Goal: Task Accomplishment & Management: Complete application form

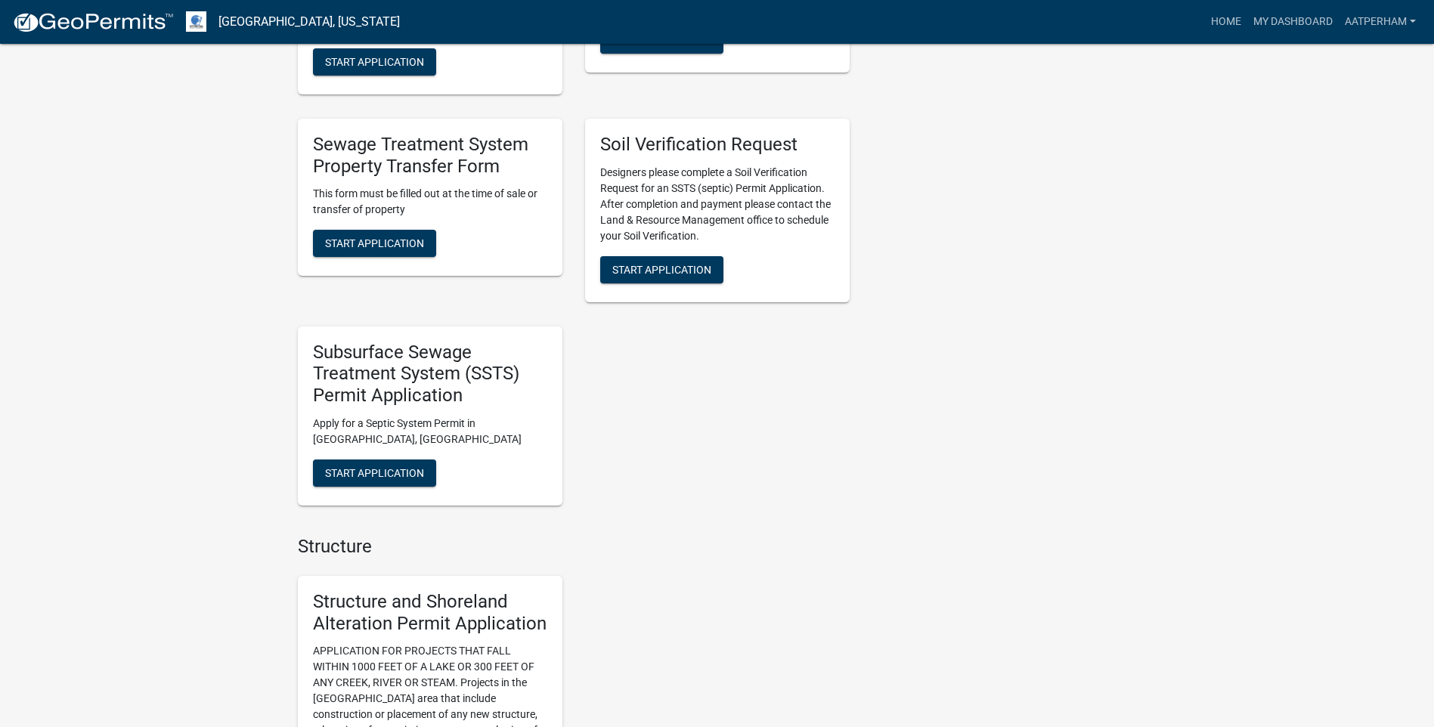
scroll to position [756, 0]
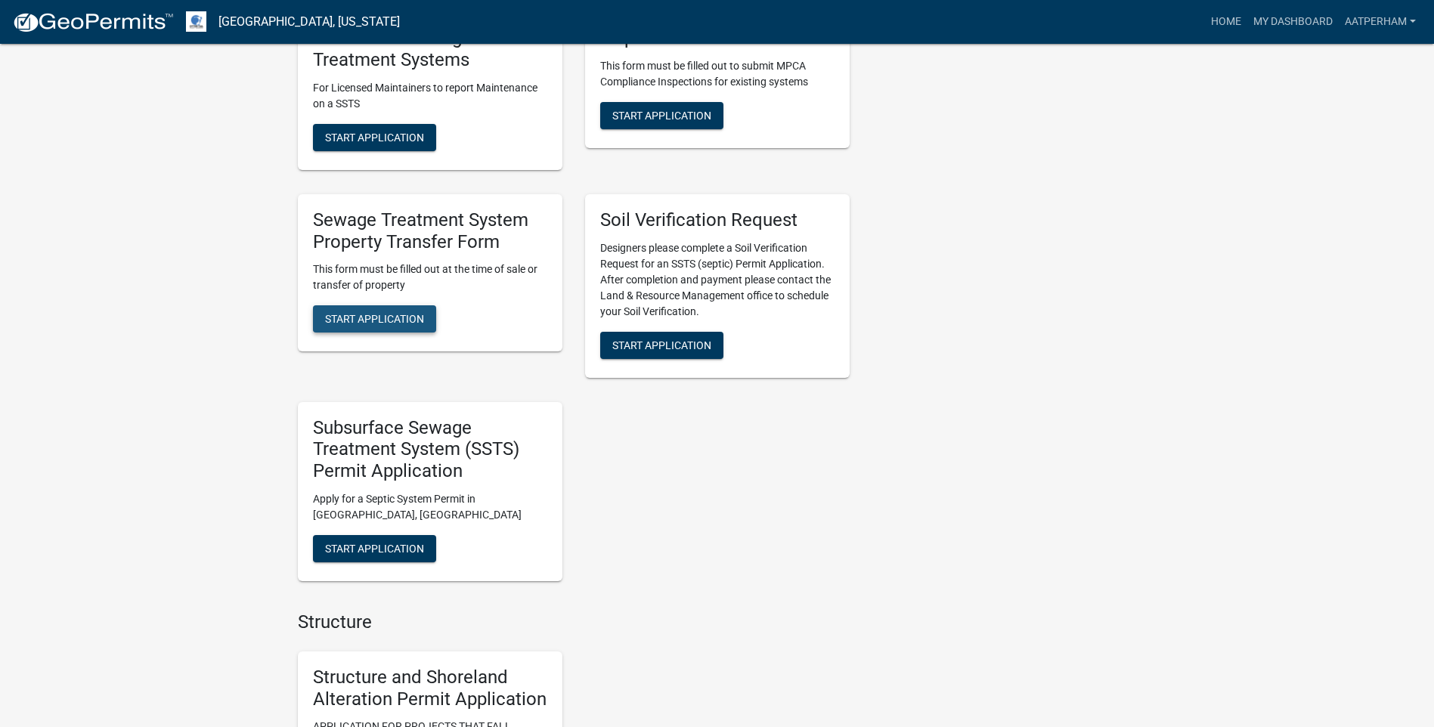
click at [426, 320] on button "Start Application" at bounding box center [374, 318] width 123 height 27
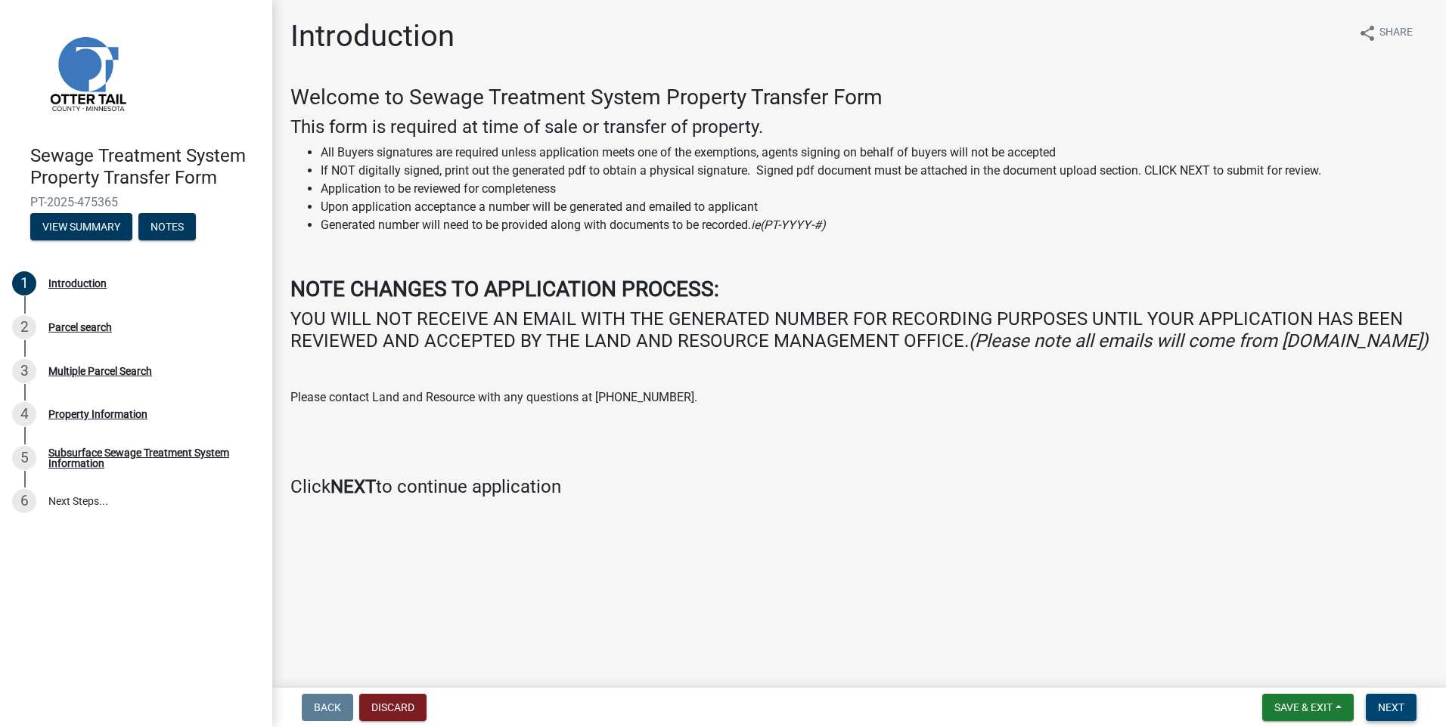
click at [1384, 696] on button "Next" at bounding box center [1391, 707] width 51 height 27
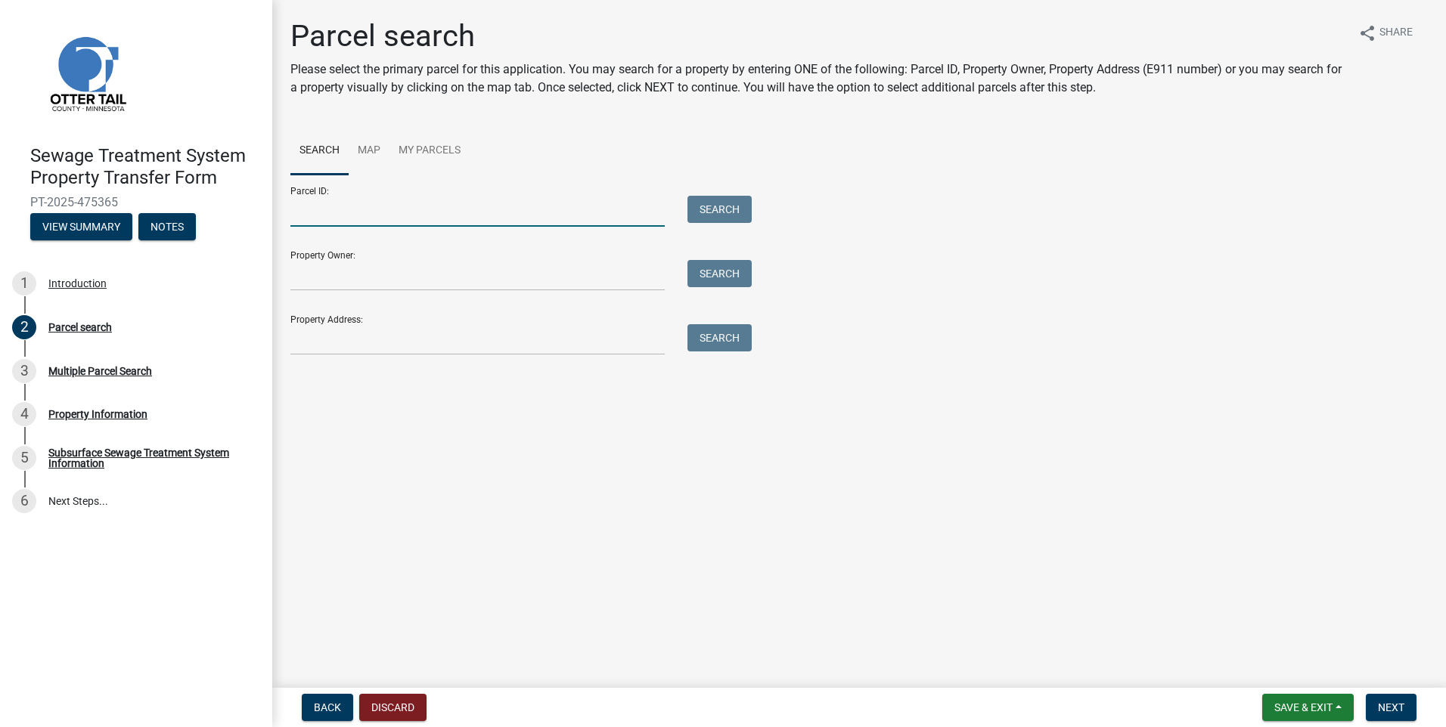
click at [340, 219] on input "Parcel ID:" at bounding box center [477, 211] width 374 height 31
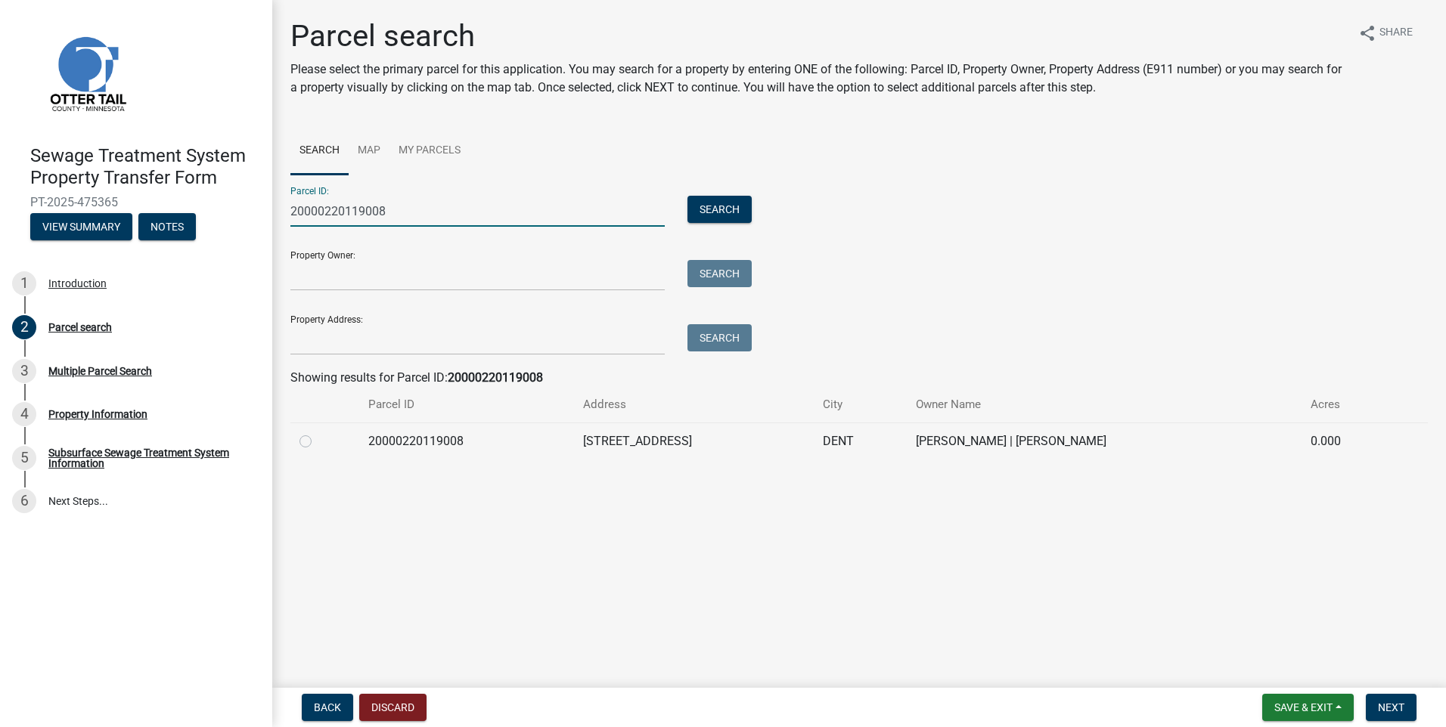
type input "20000220119008"
click at [318, 433] on label at bounding box center [318, 433] width 0 height 0
click at [318, 442] on input "radio" at bounding box center [323, 438] width 10 height 10
radio input "true"
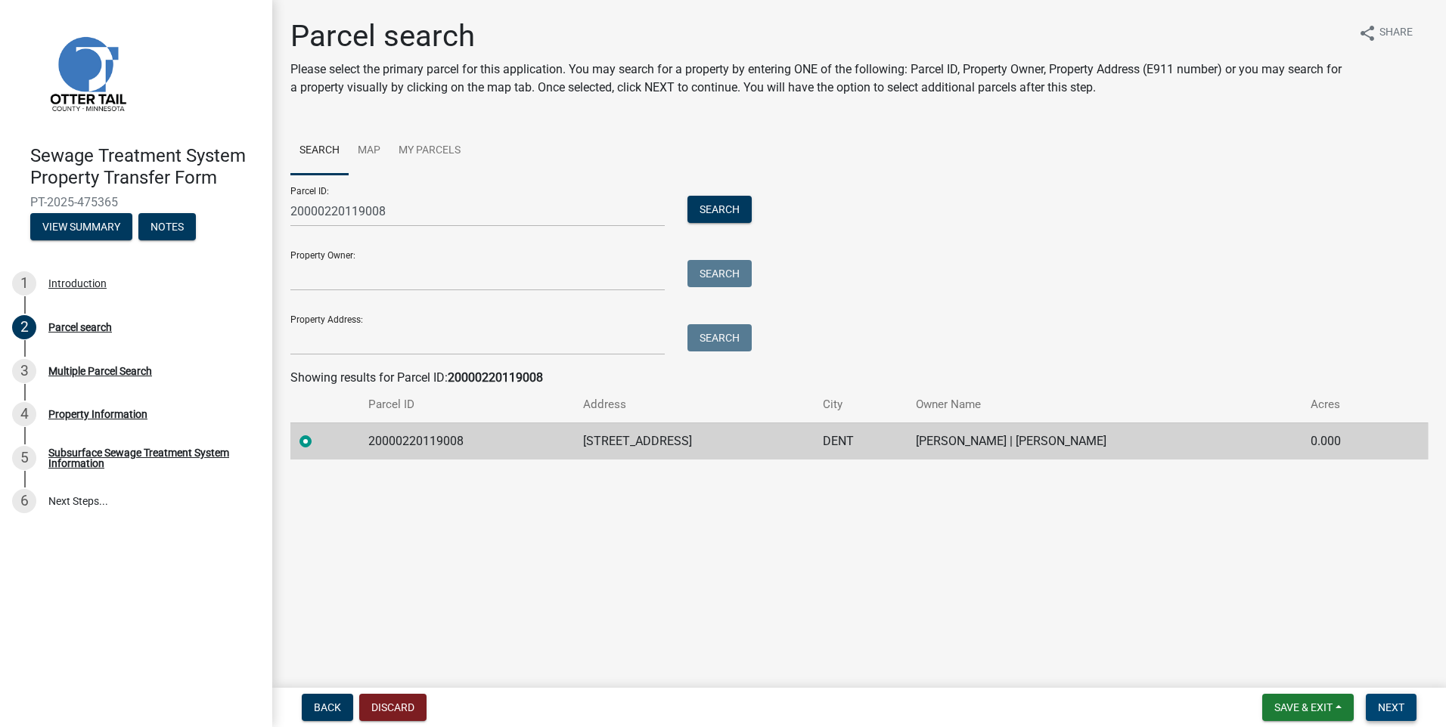
click at [1396, 714] on span "Next" at bounding box center [1391, 708] width 26 height 12
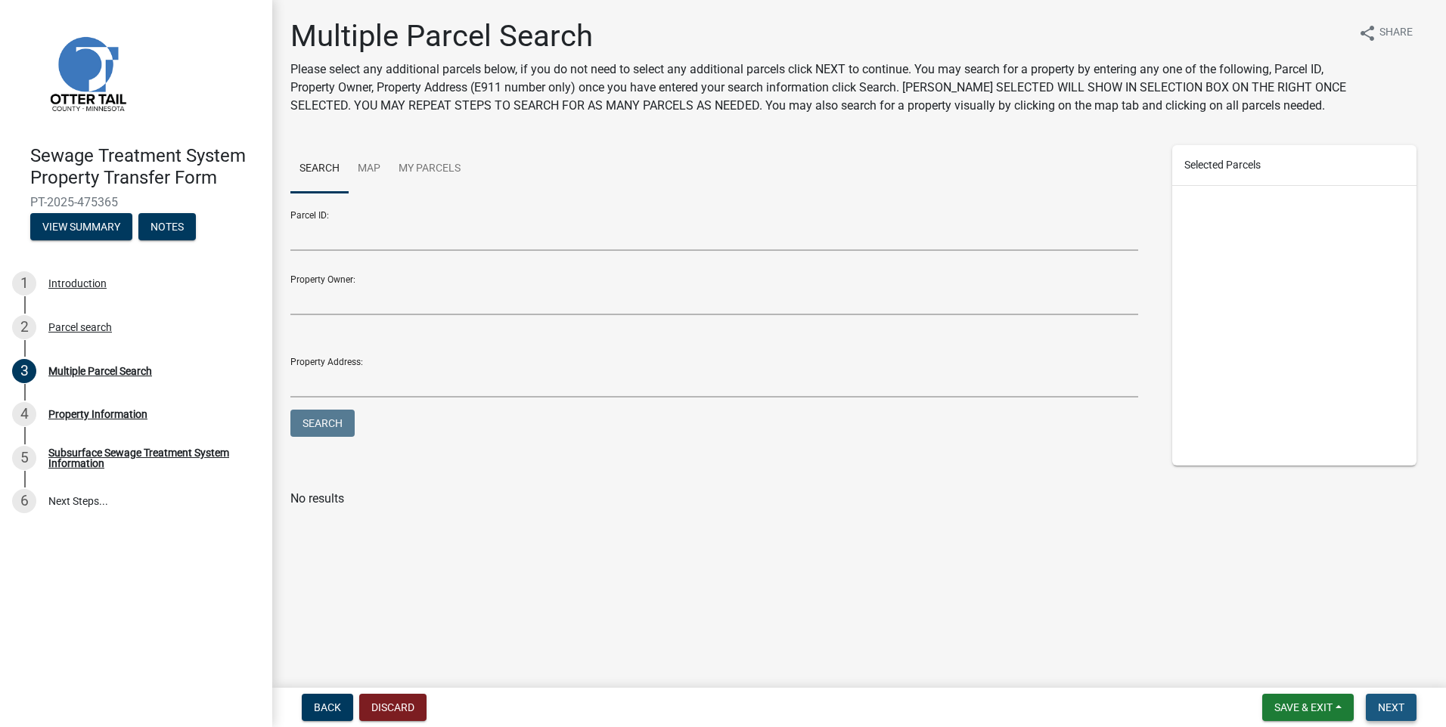
click at [1395, 695] on button "Next" at bounding box center [1391, 707] width 51 height 27
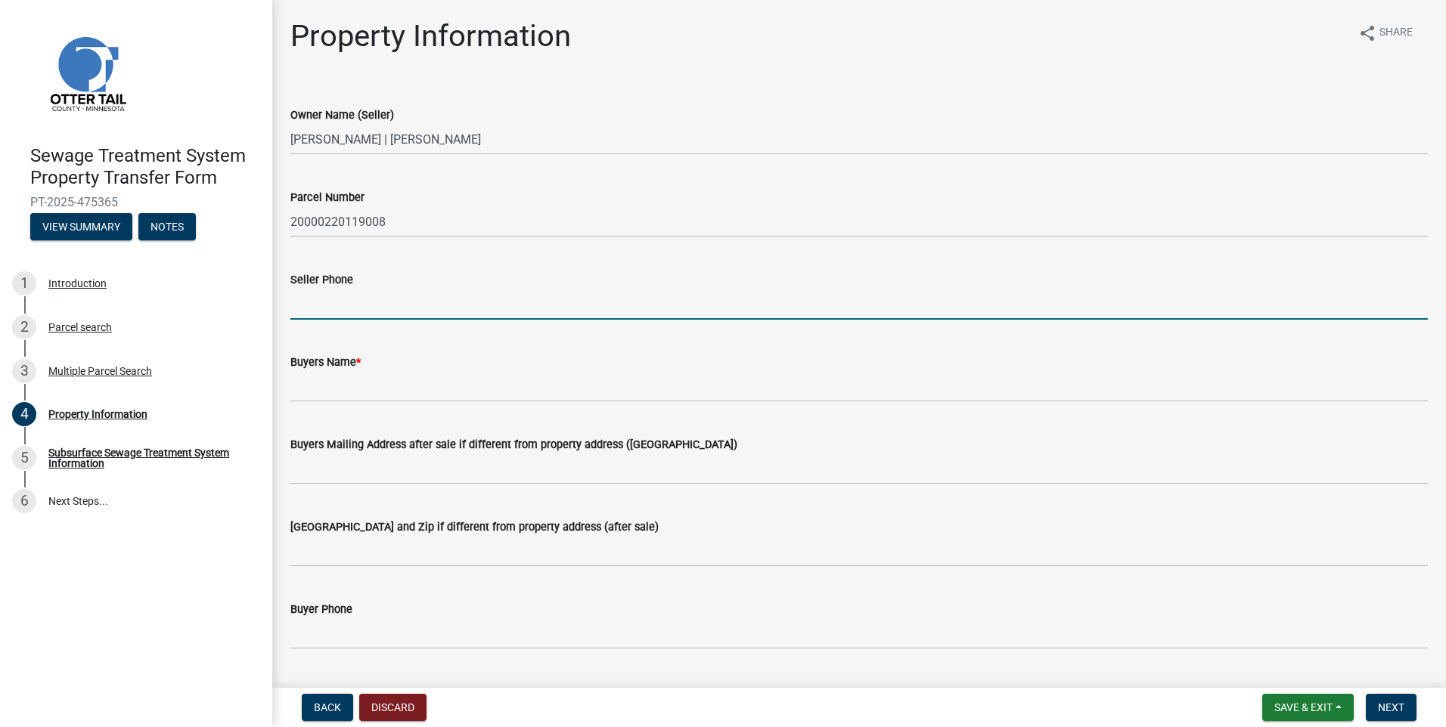
click at [298, 305] on input "Seller Phone" at bounding box center [858, 304] width 1137 height 31
click at [316, 311] on input "Seller Phone" at bounding box center [858, 304] width 1137 height 31
type input "[PHONE_NUMBER]"
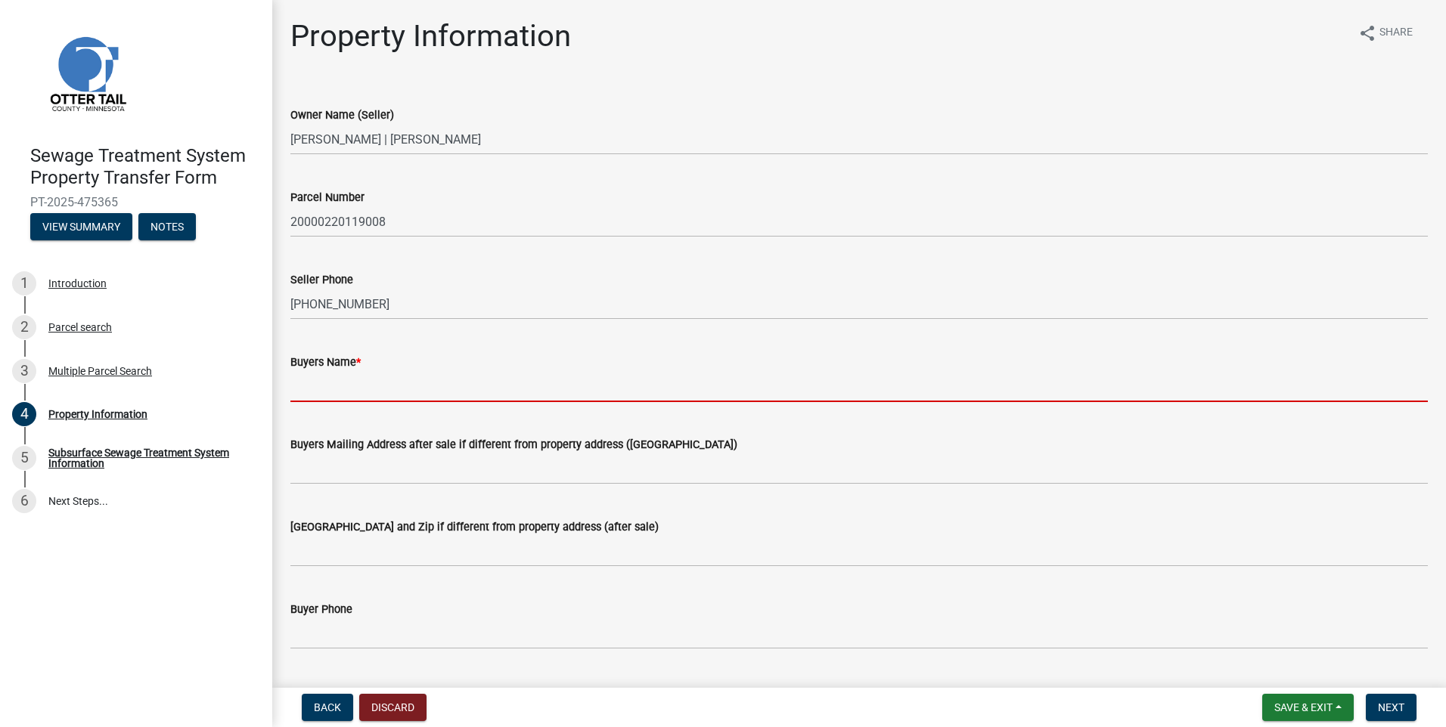
click at [338, 392] on input "Buyers Name *" at bounding box center [858, 386] width 1137 height 31
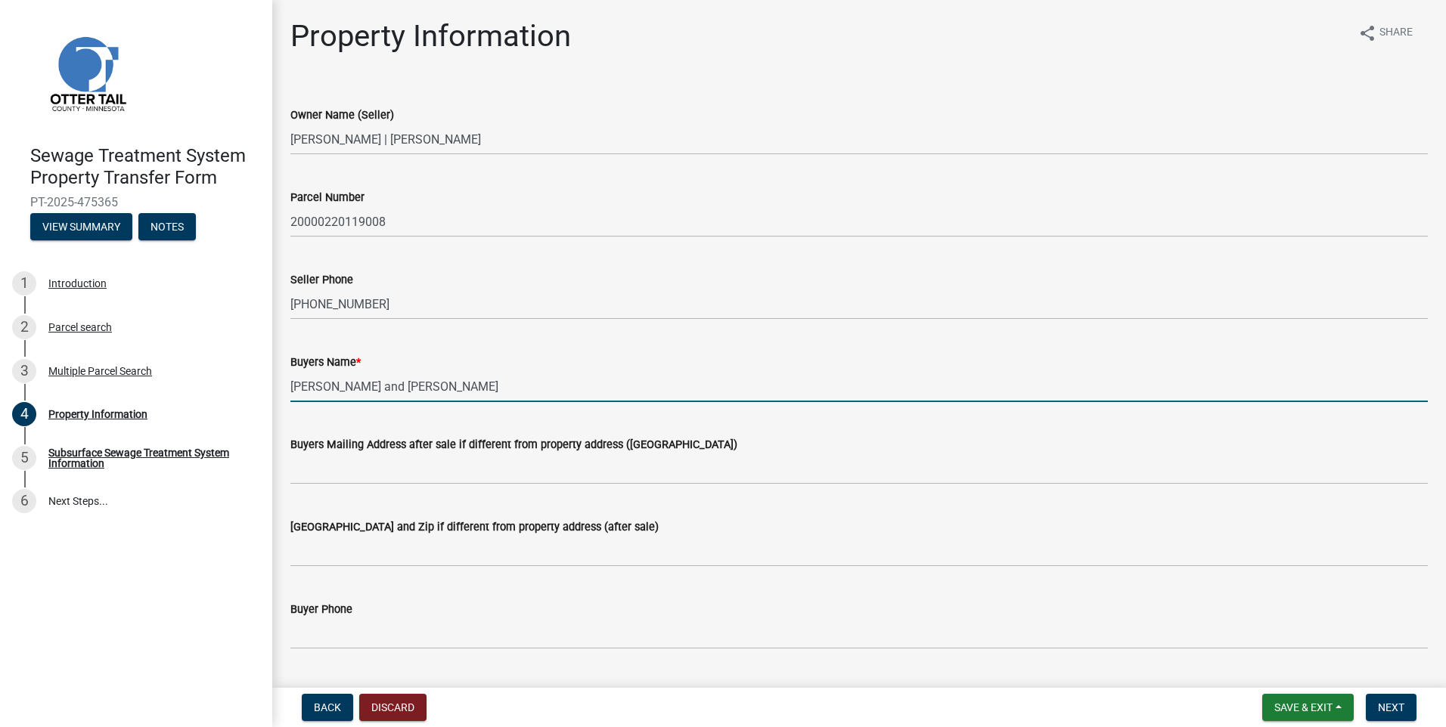
type input "[PERSON_NAME] and [PERSON_NAME]"
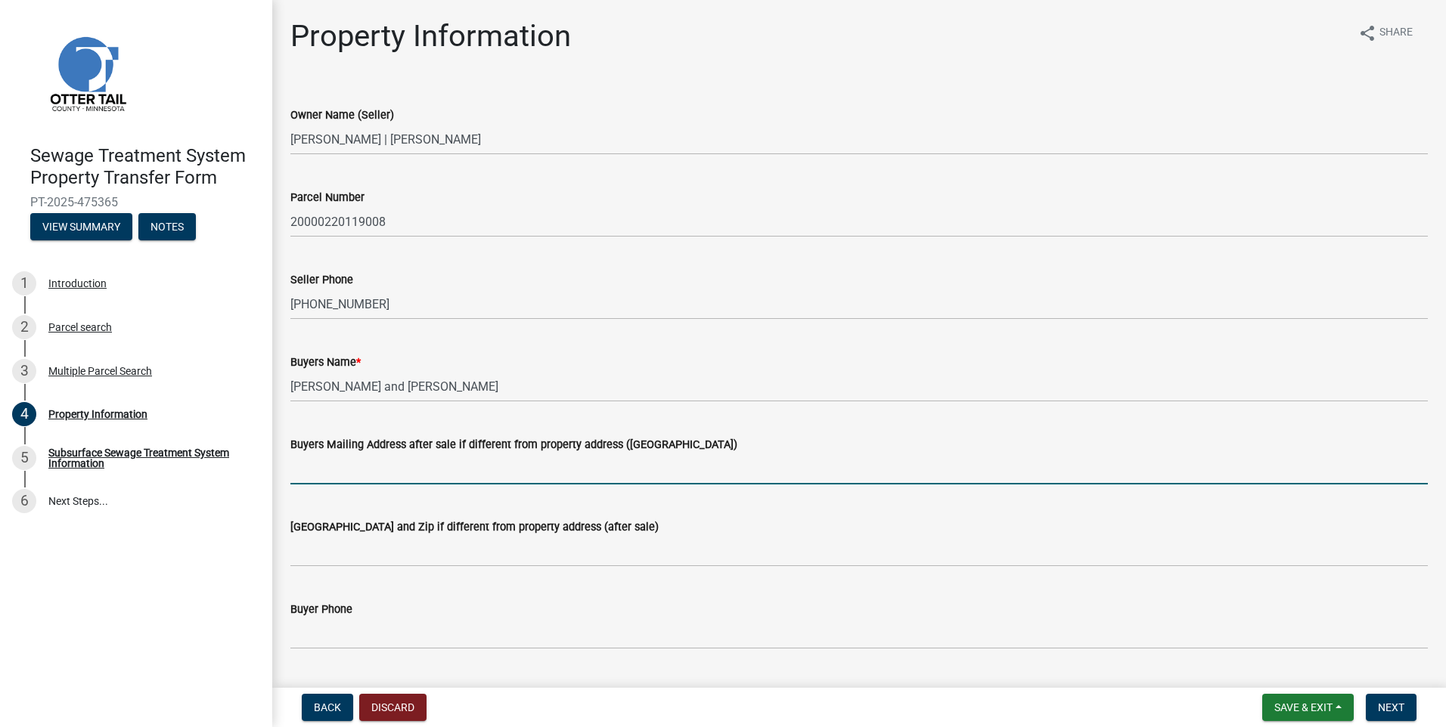
click at [336, 464] on input "Buyers Mailing Address after sale if different from property address ([GEOGRAPH…" at bounding box center [858, 469] width 1137 height 31
type input "[STREET_ADDRESS]"
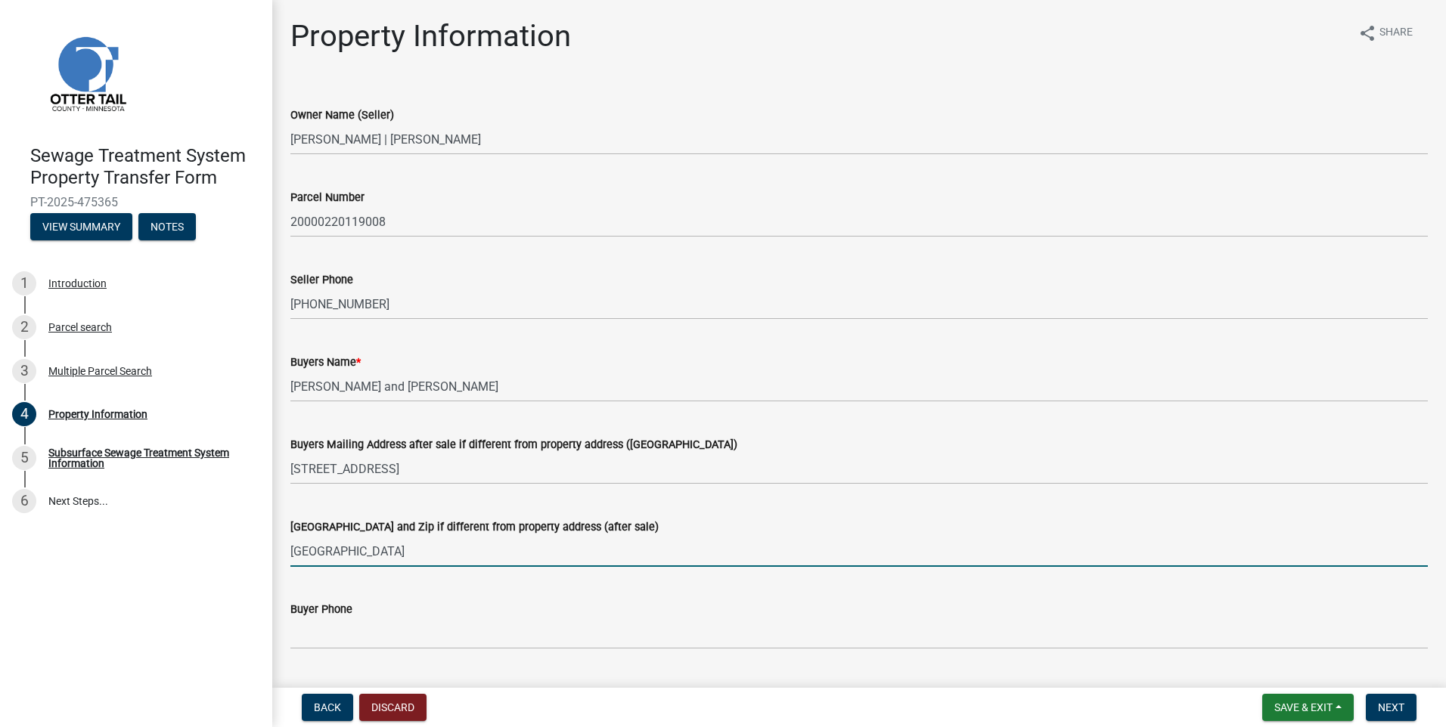
type input "[GEOGRAPHIC_DATA]"
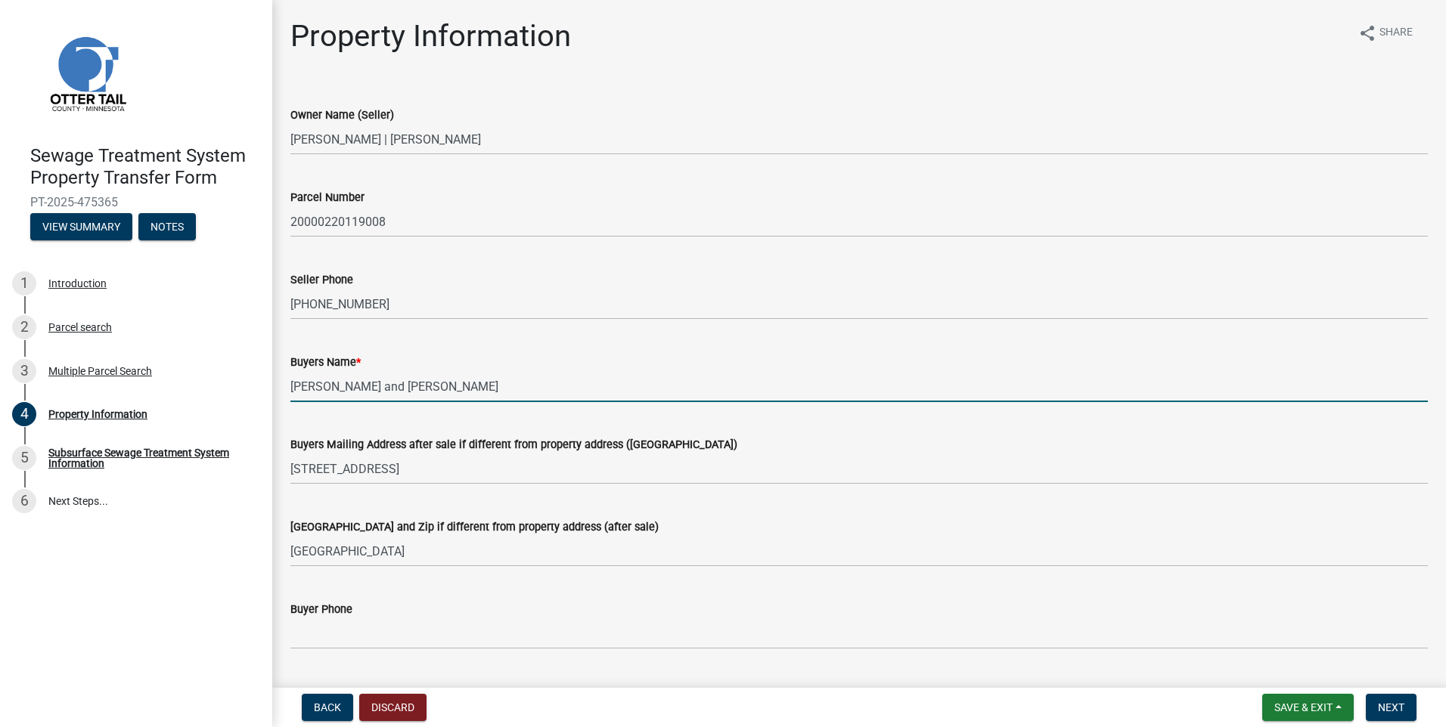
click at [1070, 378] on input "[PERSON_NAME] and [PERSON_NAME]" at bounding box center [858, 386] width 1137 height 31
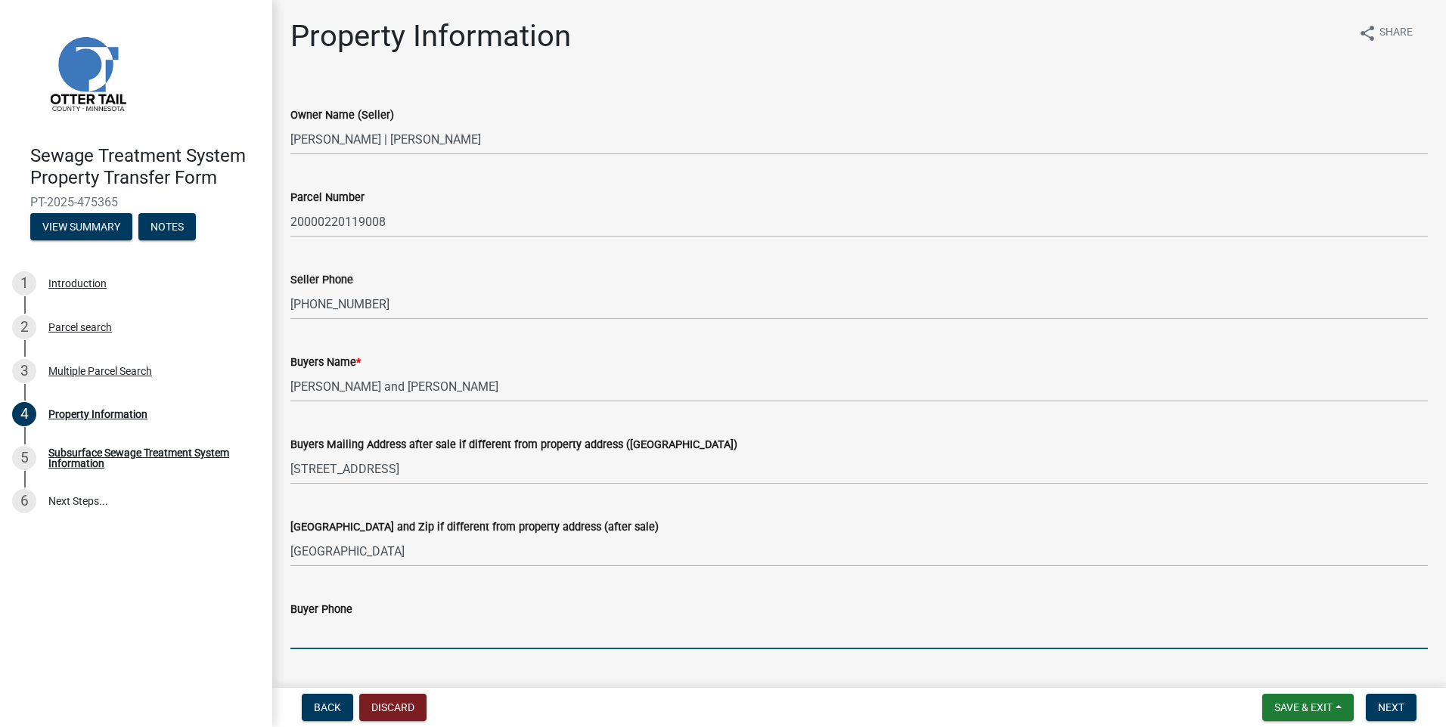
click at [318, 632] on input "Buyer Phone" at bounding box center [858, 634] width 1137 height 31
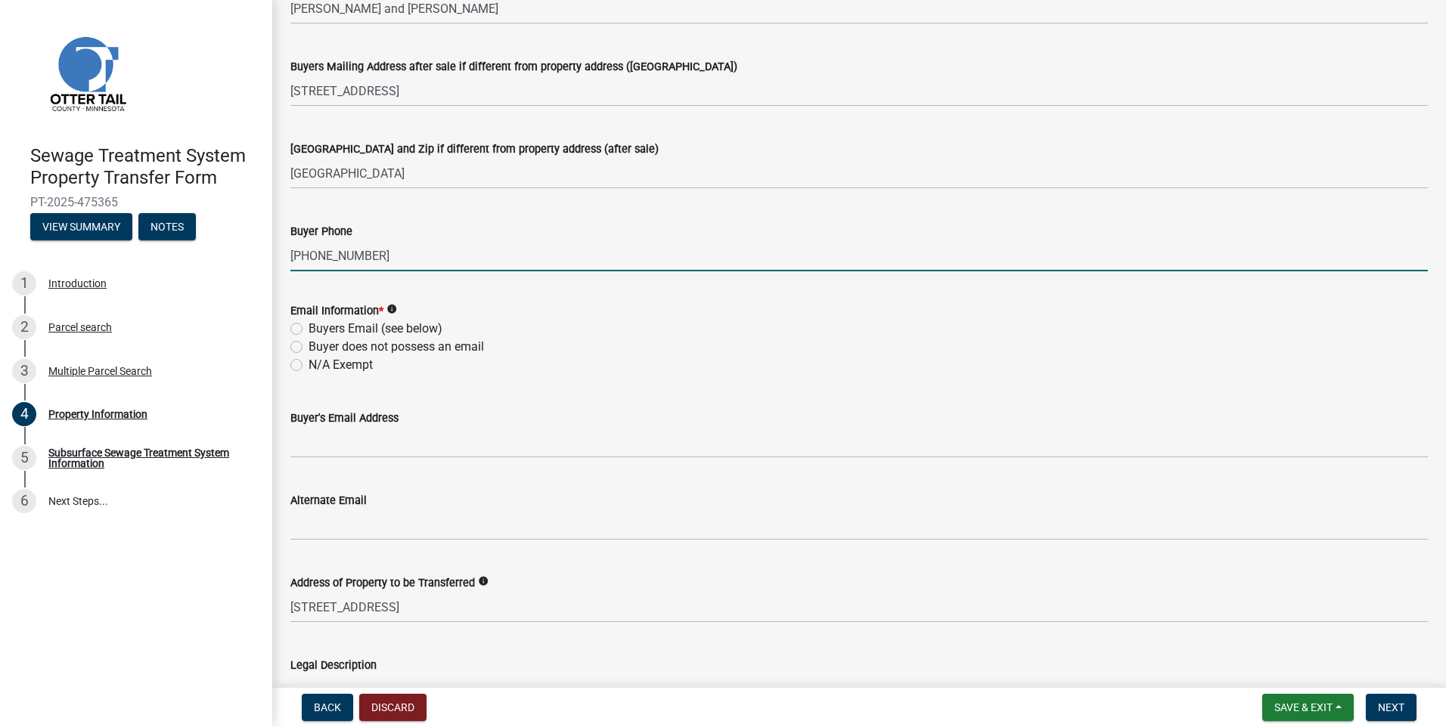
type input "[PHONE_NUMBER]"
click at [308, 329] on label "Buyers Email (see below)" at bounding box center [375, 329] width 134 height 18
click at [308, 329] on input "Buyers Email (see below)" at bounding box center [313, 325] width 10 height 10
radio input "true"
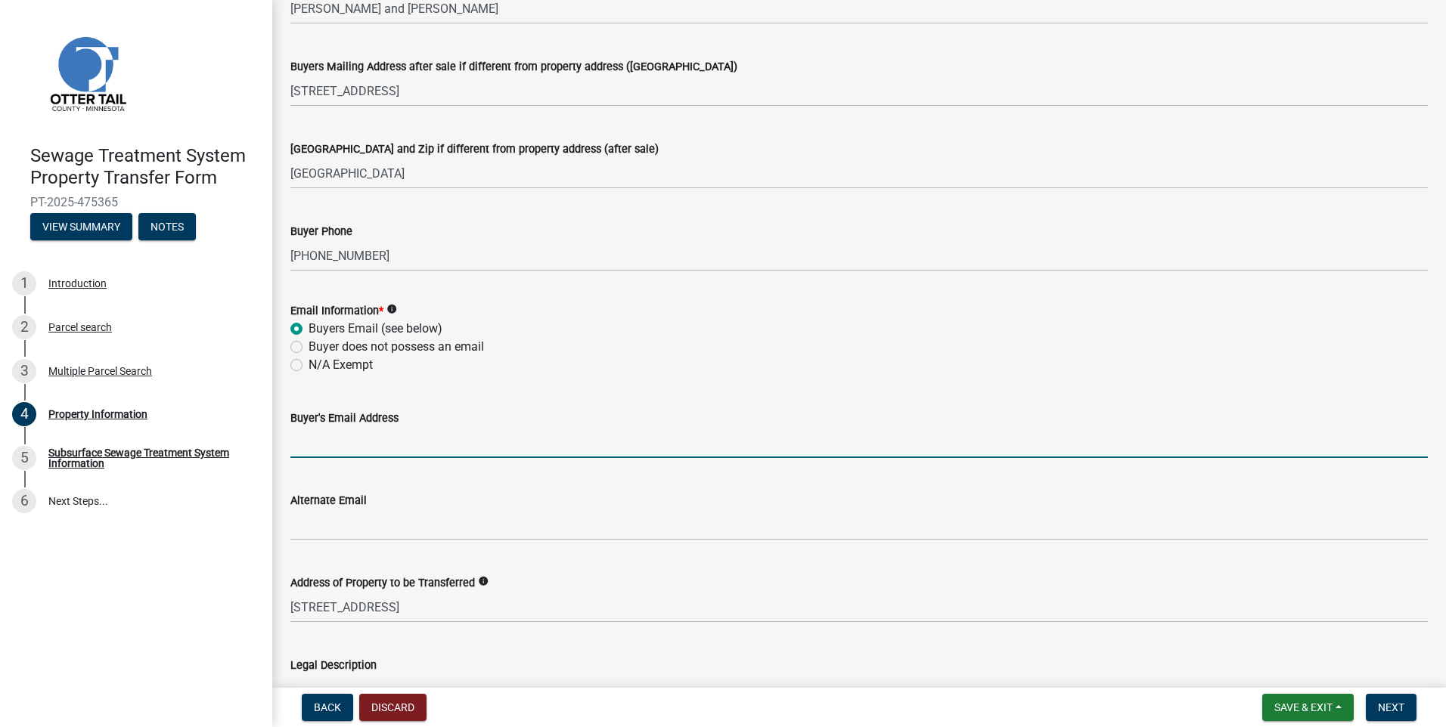
click at [402, 447] on input "Buyer's Email Address" at bounding box center [858, 442] width 1137 height 31
type input "[EMAIL_ADDRESS][DOMAIN_NAME]"
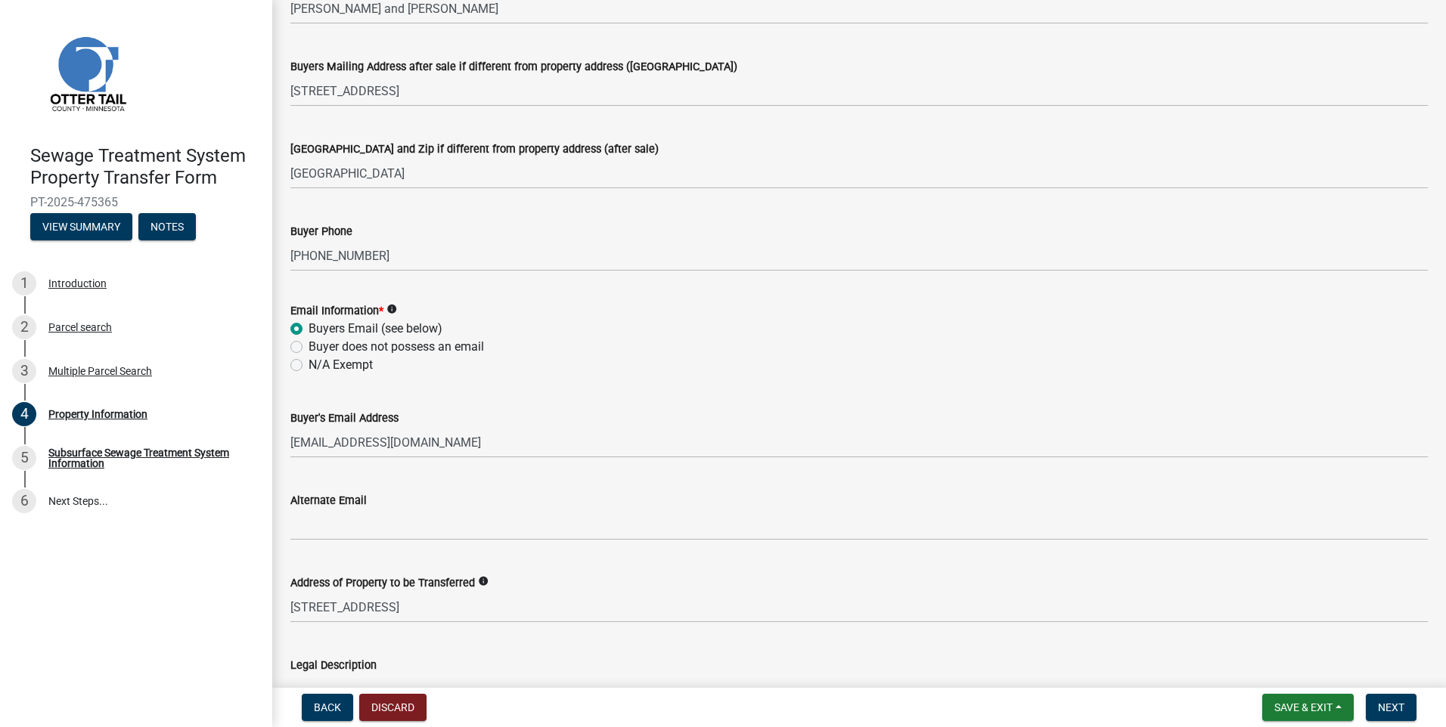
click at [374, 508] on div "Alternate Email" at bounding box center [858, 500] width 1137 height 18
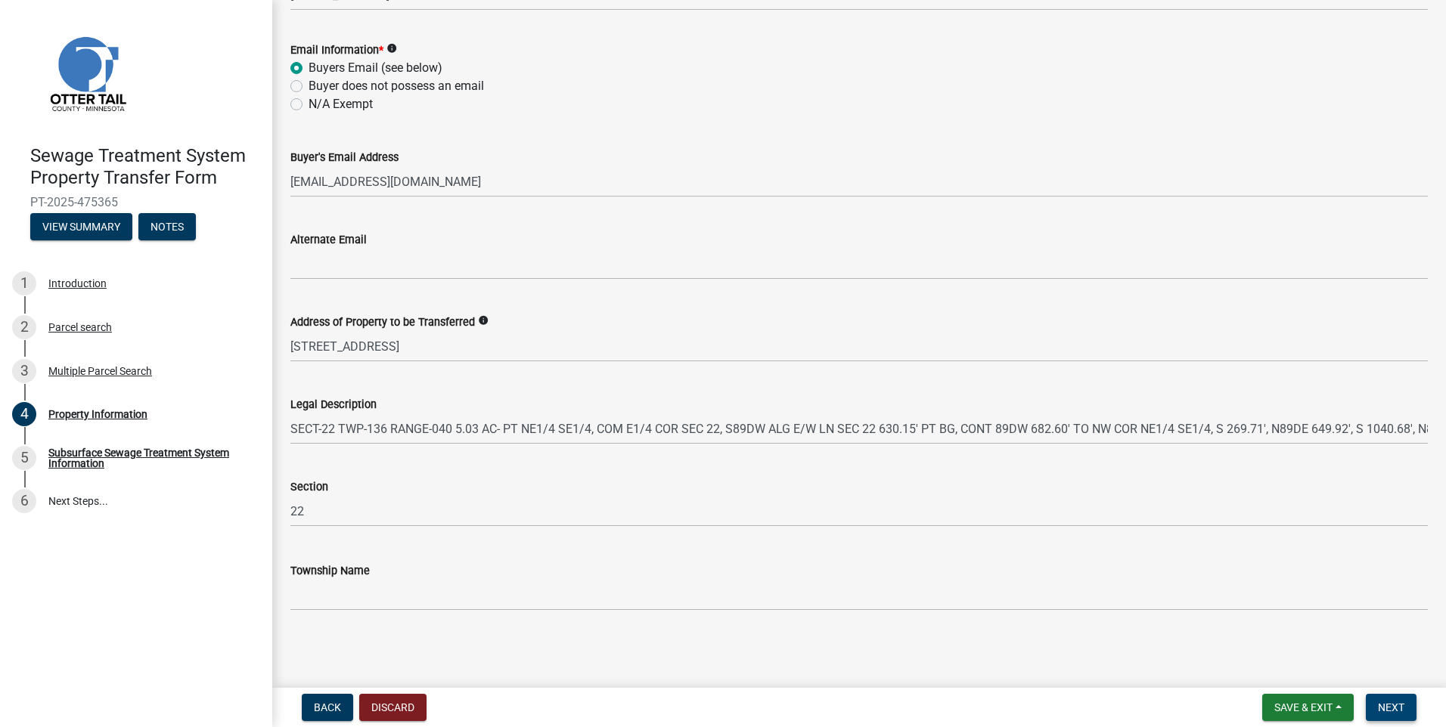
click at [1397, 715] on button "Next" at bounding box center [1391, 707] width 51 height 27
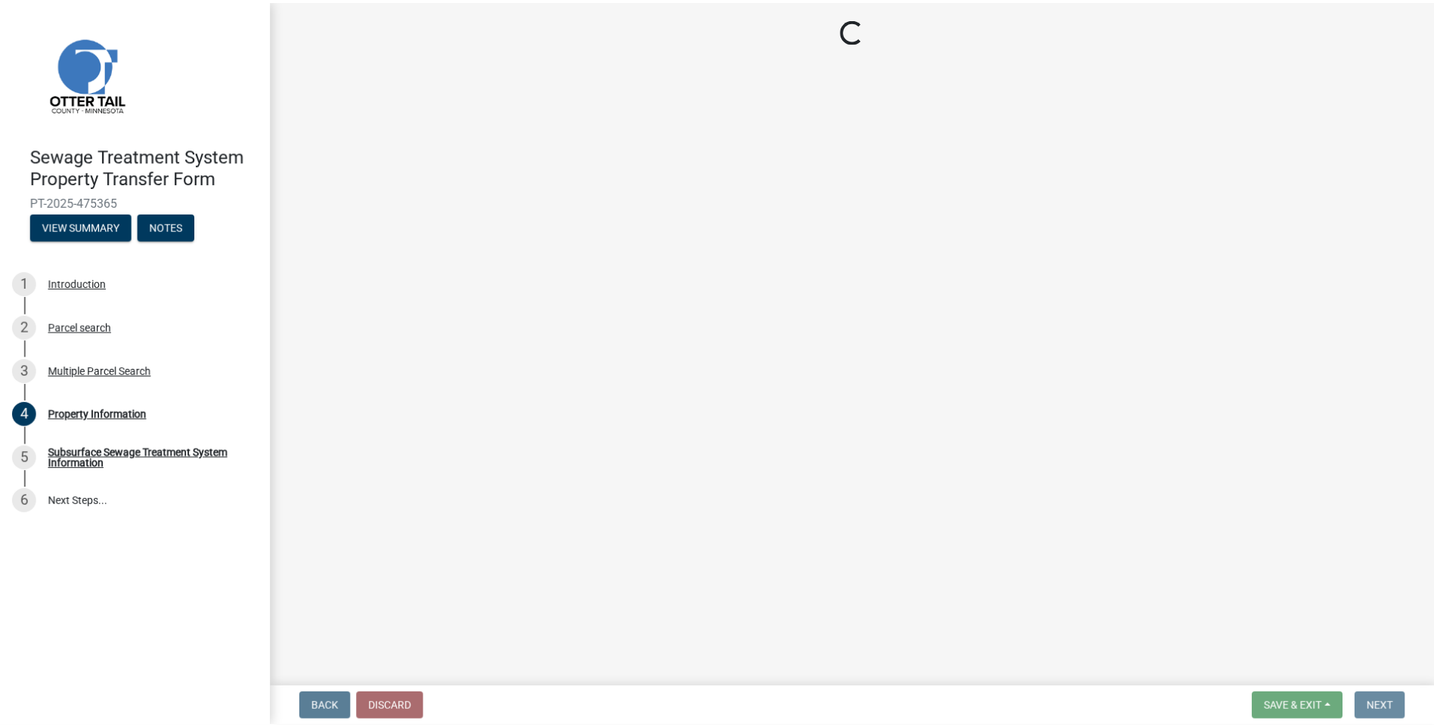
scroll to position [0, 0]
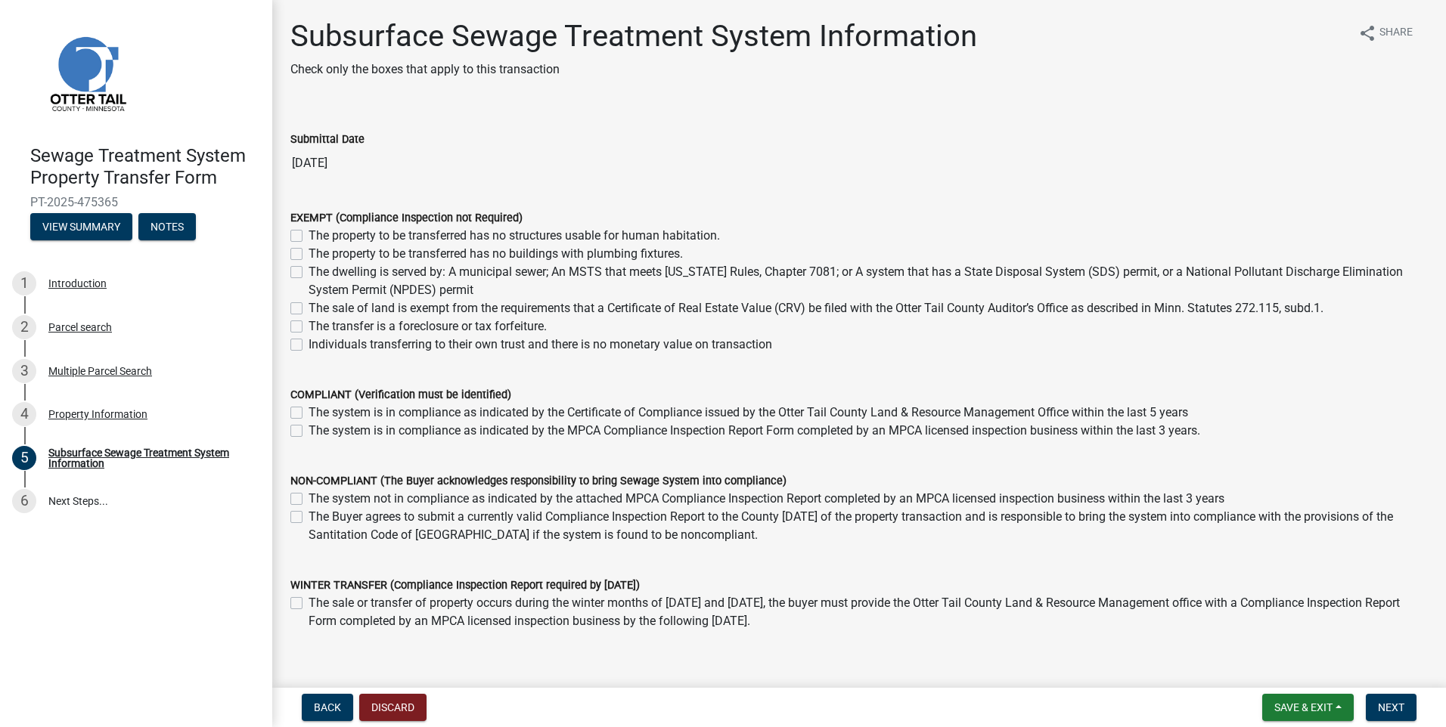
click at [308, 234] on label "The property to be transferred has no structures usable for human habitation." at bounding box center [513, 236] width 411 height 18
click at [308, 234] on input "The property to be transferred has no structures usable for human habitation." at bounding box center [313, 232] width 10 height 10
checkbox input "true"
checkbox input "false"
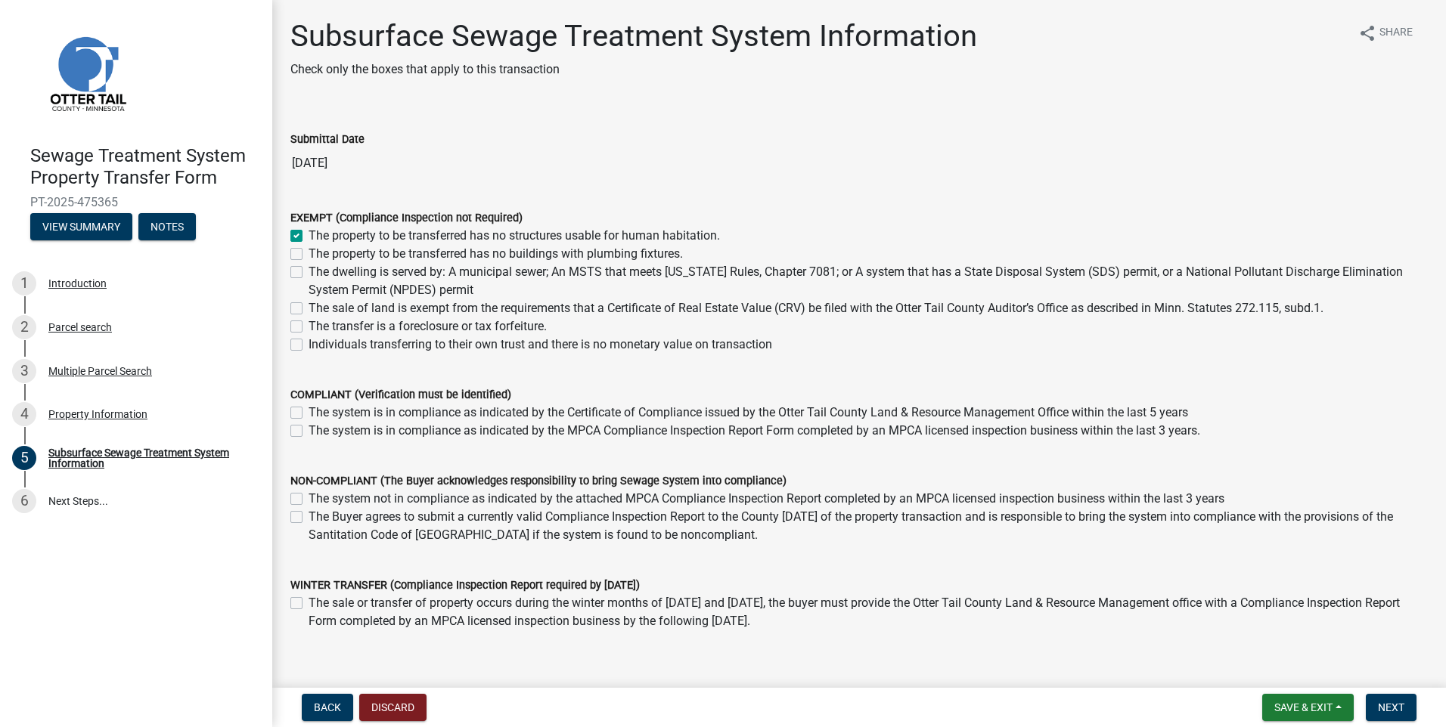
checkbox input "false"
click at [308, 234] on label "The property to be transferred has no structures usable for human habitation." at bounding box center [513, 236] width 411 height 18
click at [308, 234] on input "The property to be transferred has no structures usable for human habitation." at bounding box center [313, 232] width 10 height 10
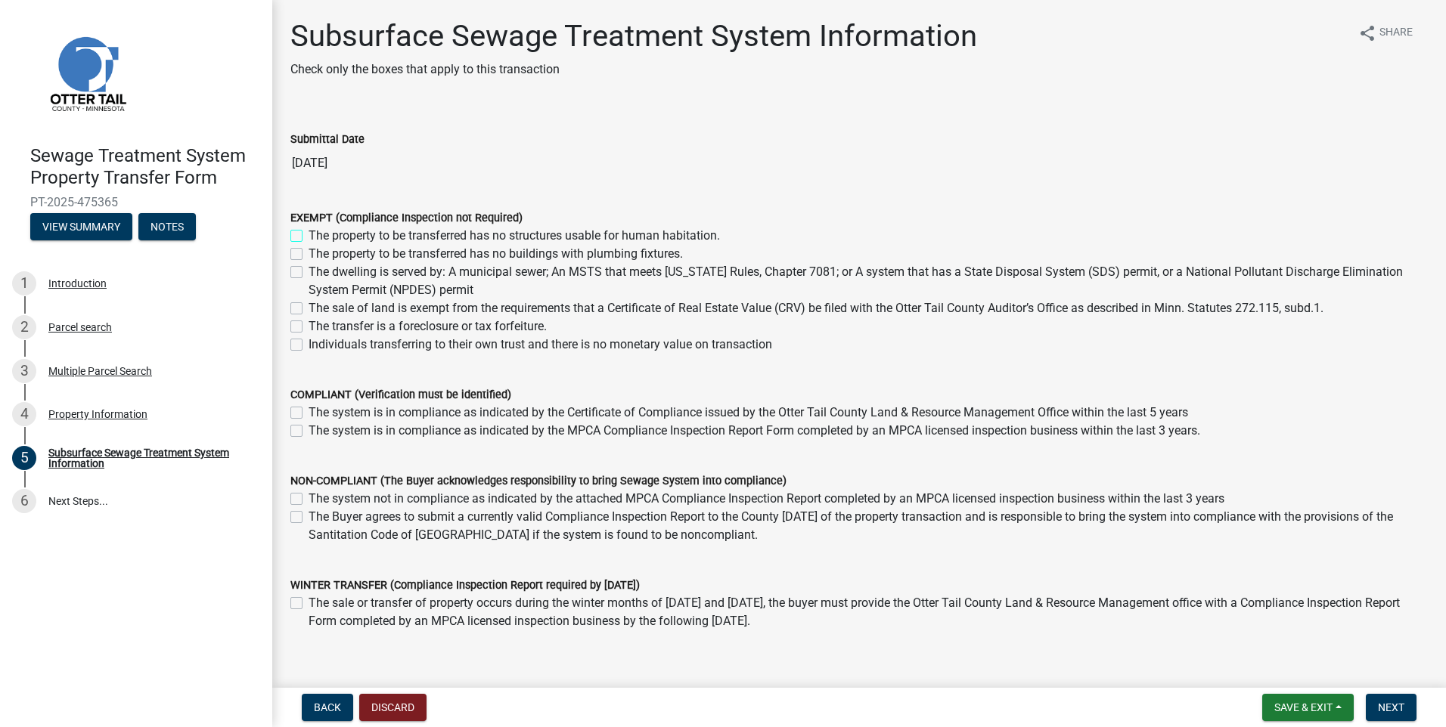
checkbox input "false"
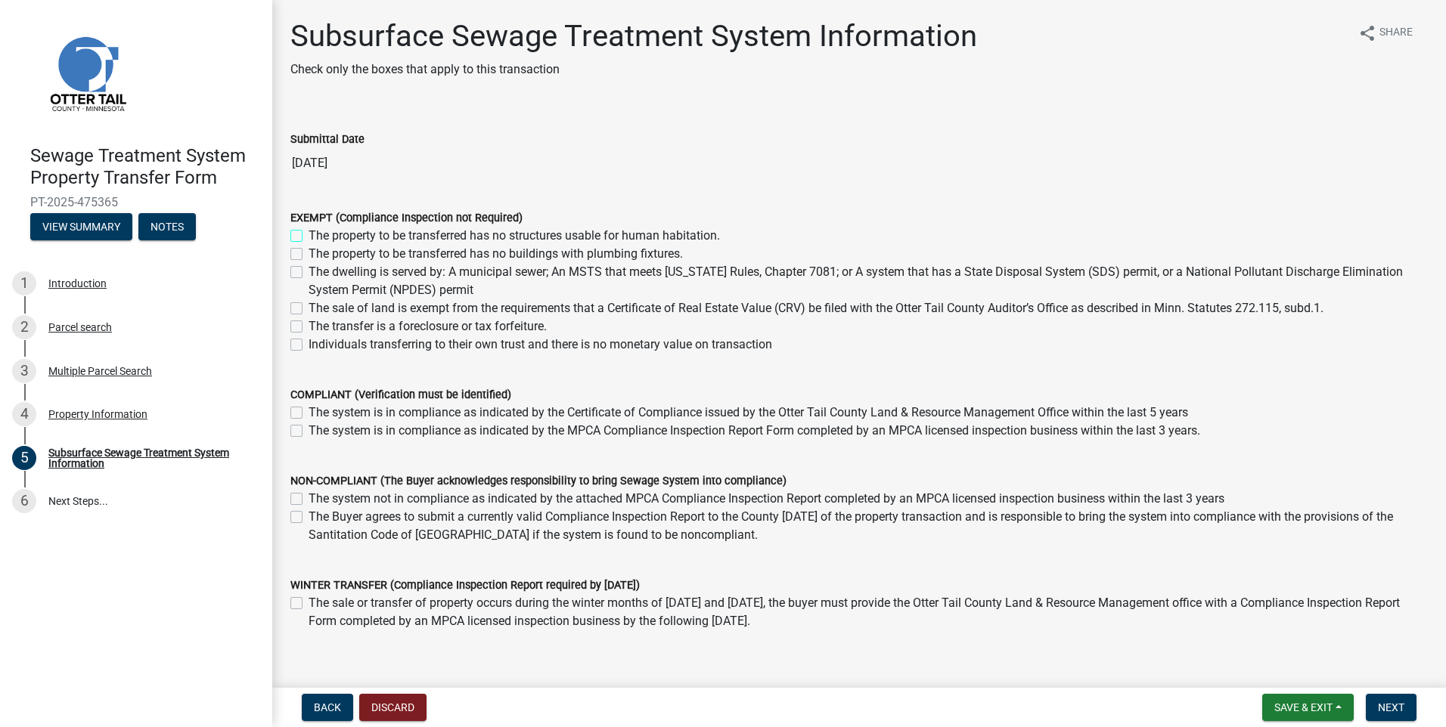
checkbox input "false"
click at [308, 250] on label "The property to be transferred has no buildings with plumbing fixtures." at bounding box center [495, 254] width 374 height 18
click at [308, 250] on input "The property to be transferred has no buildings with plumbing fixtures." at bounding box center [313, 250] width 10 height 10
checkbox input "true"
checkbox input "false"
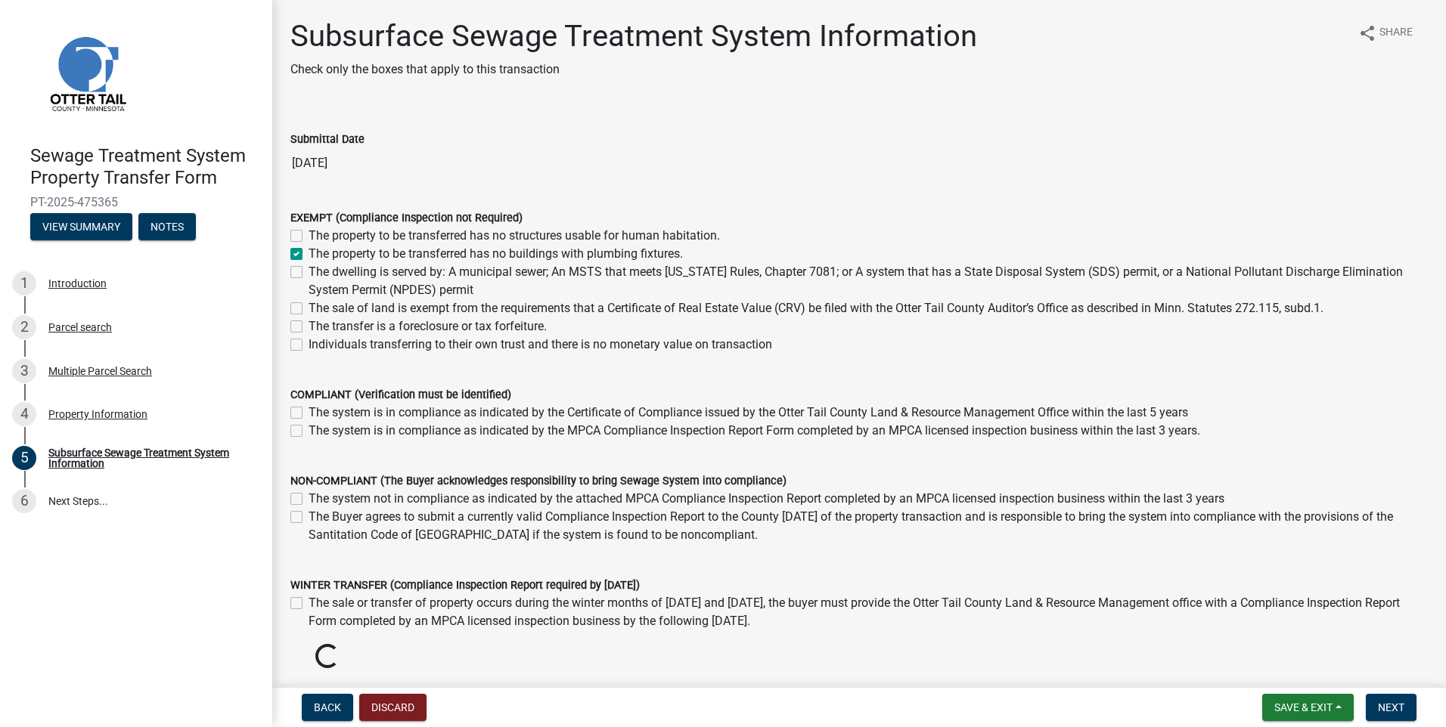
checkbox input "true"
checkbox input "false"
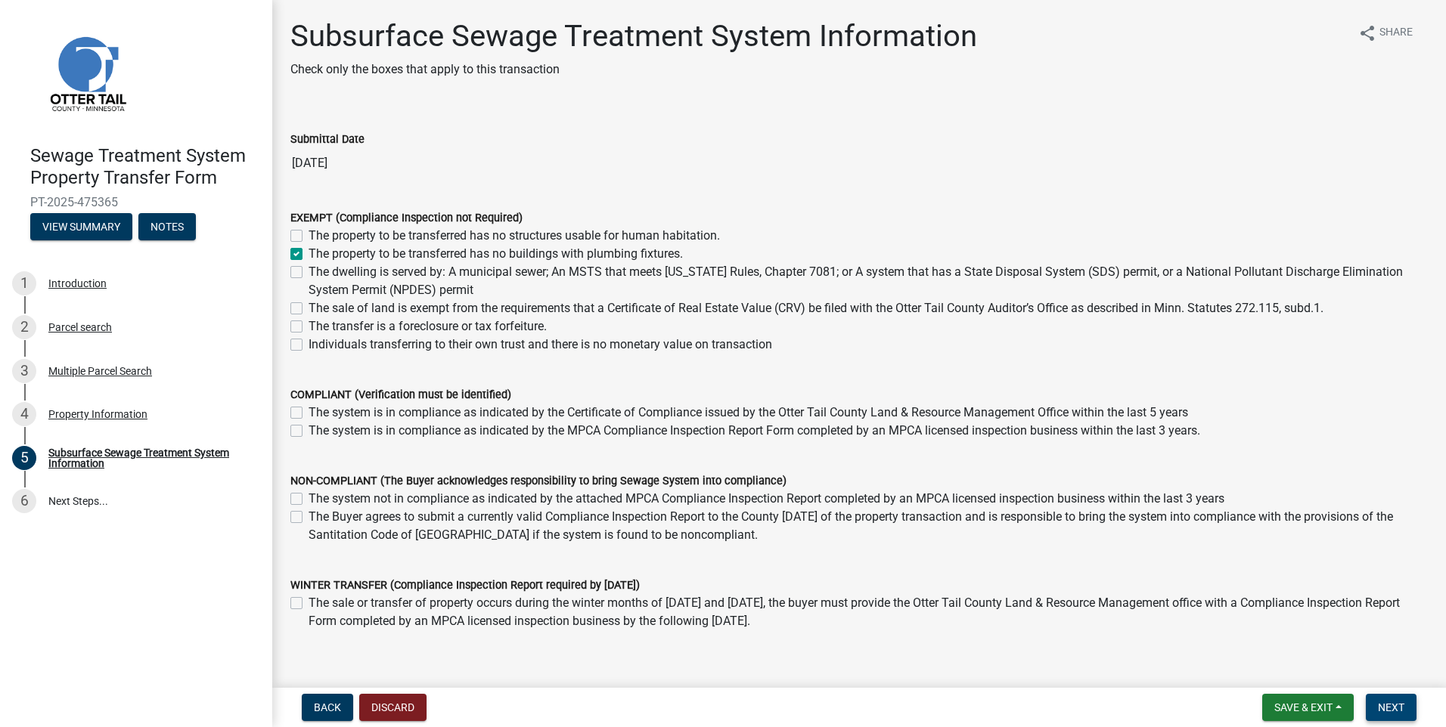
click at [1405, 699] on button "Next" at bounding box center [1391, 707] width 51 height 27
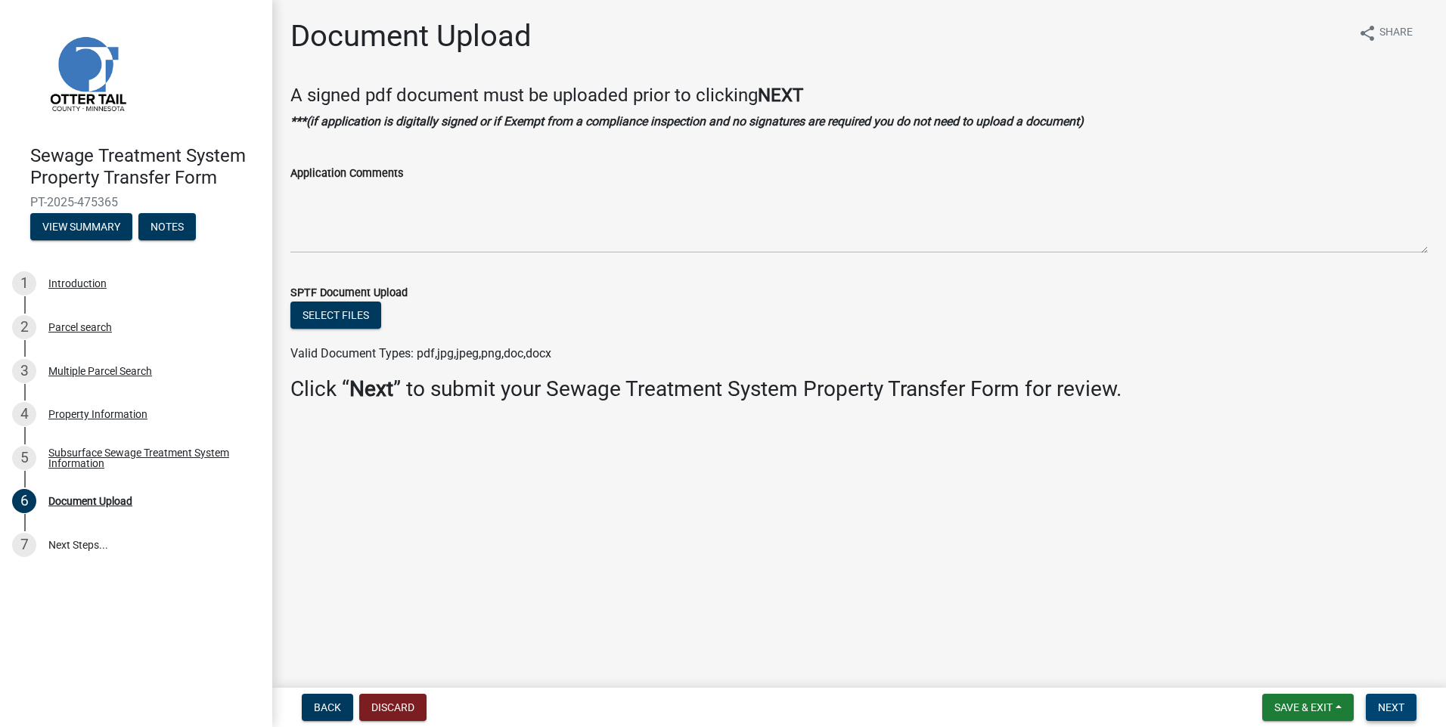
click at [1380, 696] on button "Next" at bounding box center [1391, 707] width 51 height 27
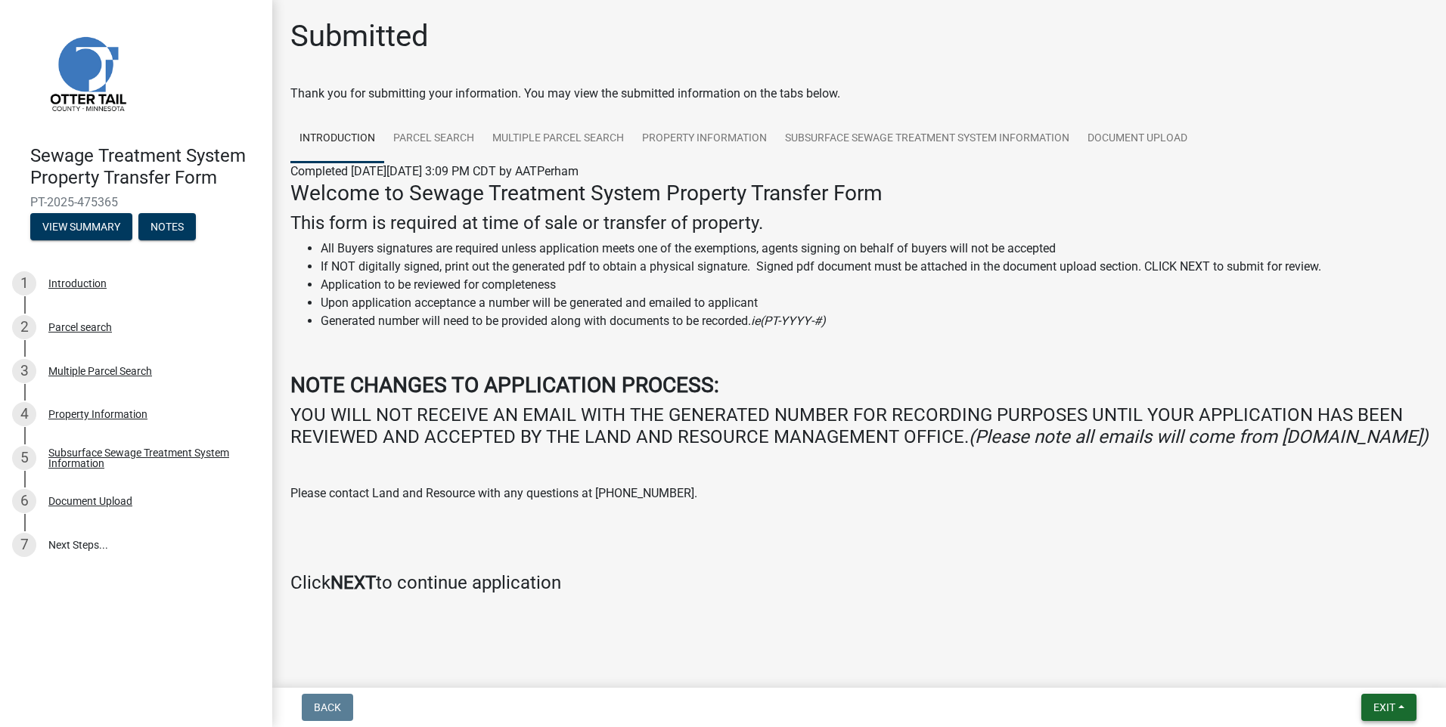
click at [1379, 705] on span "Exit" at bounding box center [1384, 708] width 22 height 12
click at [1350, 671] on button "Save & Exit" at bounding box center [1355, 668] width 121 height 36
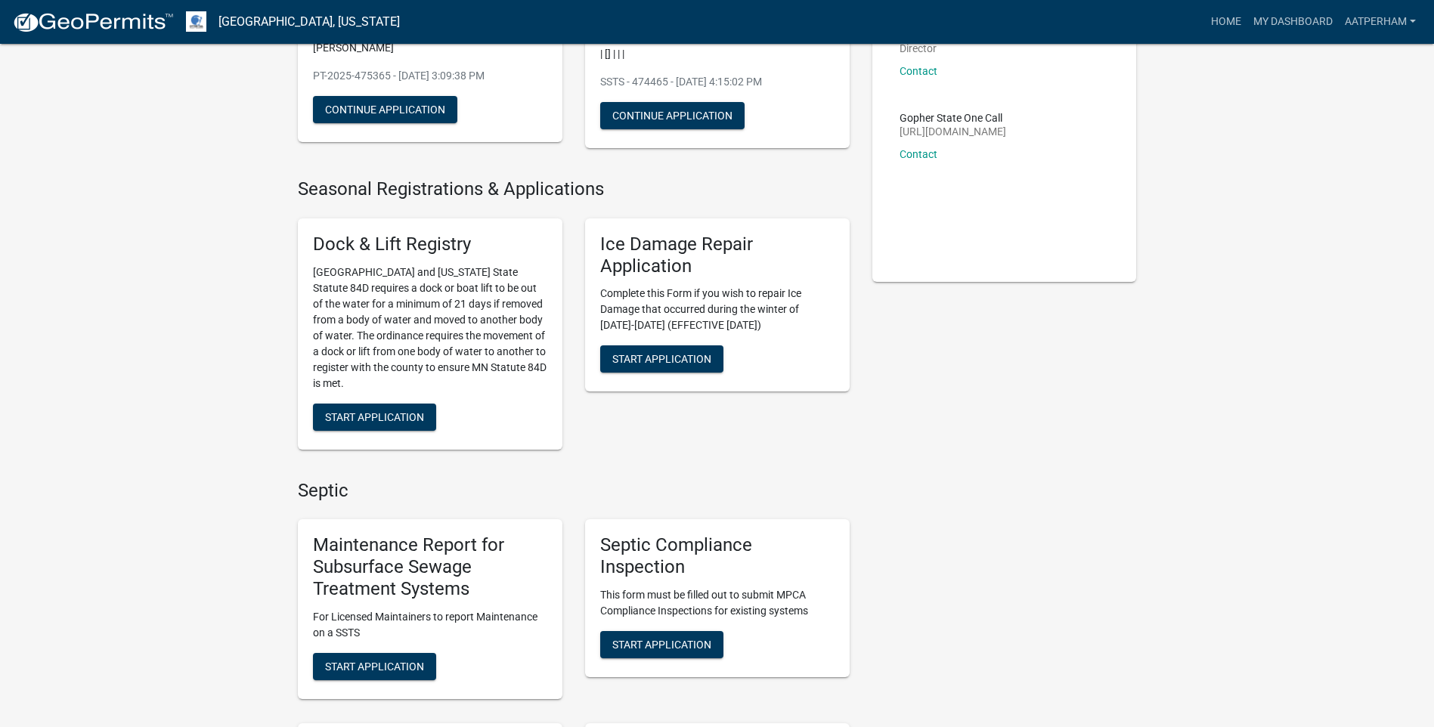
scroll to position [378, 0]
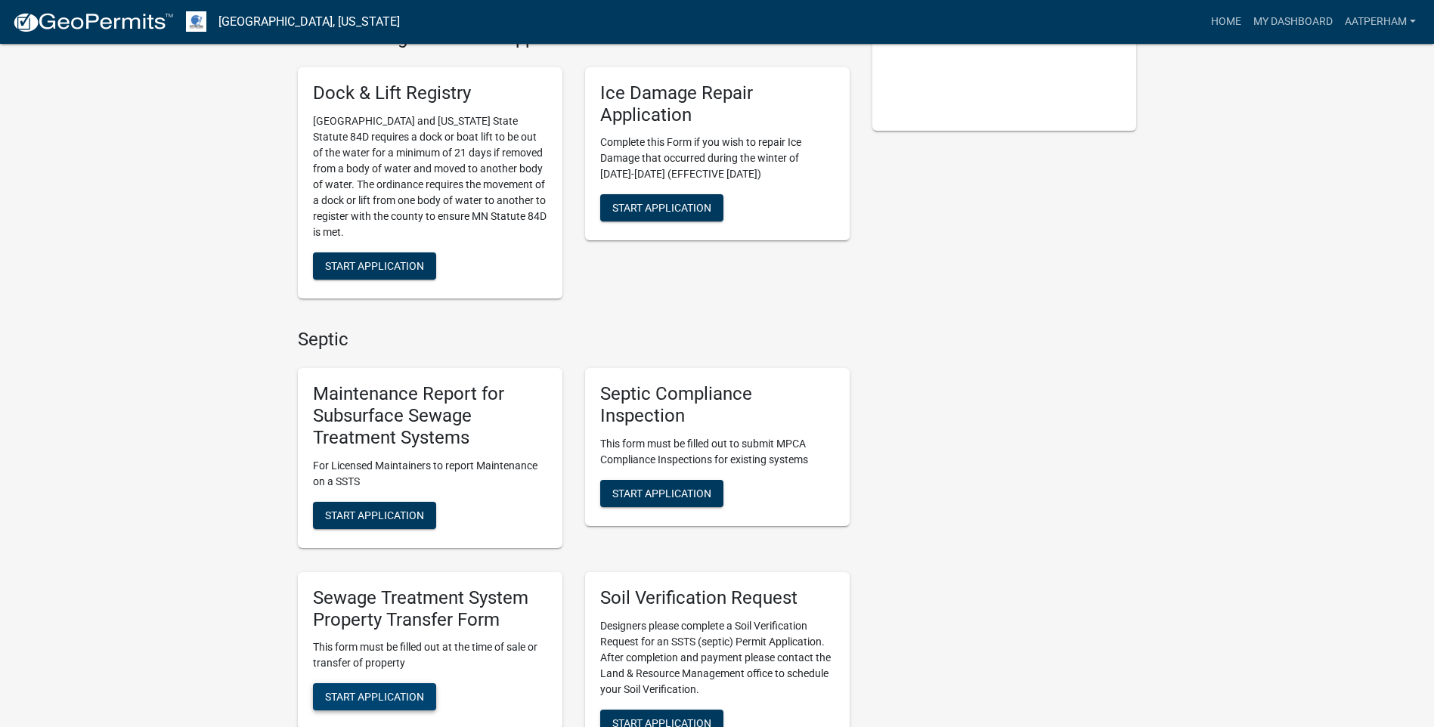
click at [423, 694] on span "Start Application" at bounding box center [374, 697] width 99 height 12
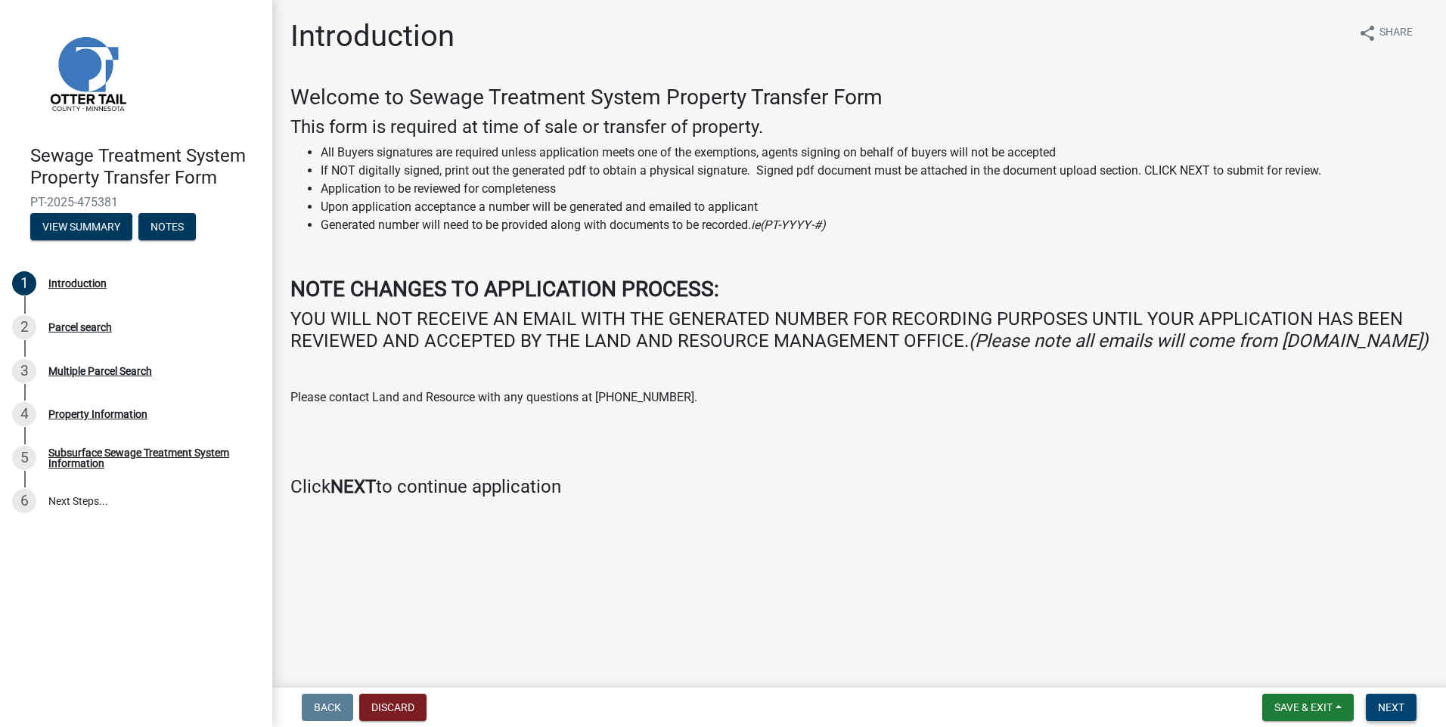
click at [1400, 706] on span "Next" at bounding box center [1391, 708] width 26 height 12
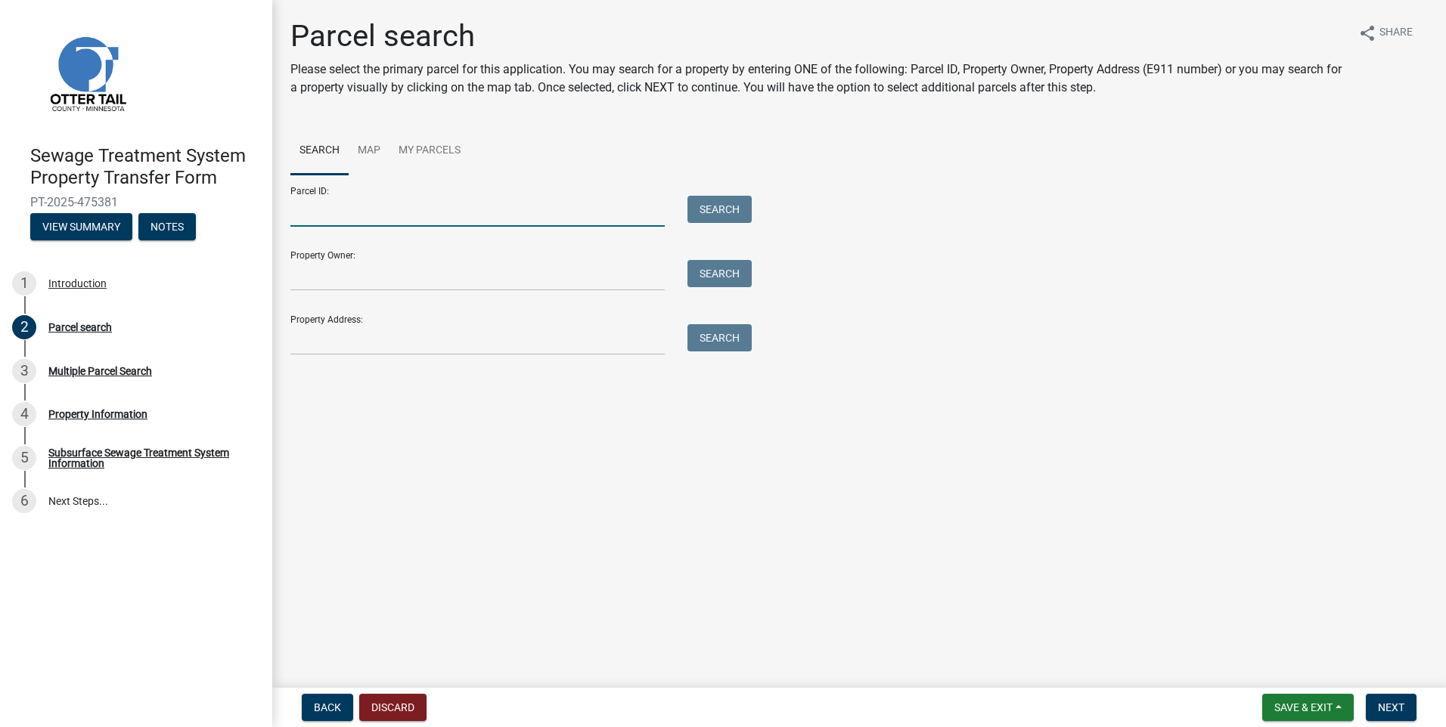
click at [361, 210] on input "Parcel ID:" at bounding box center [477, 211] width 374 height 31
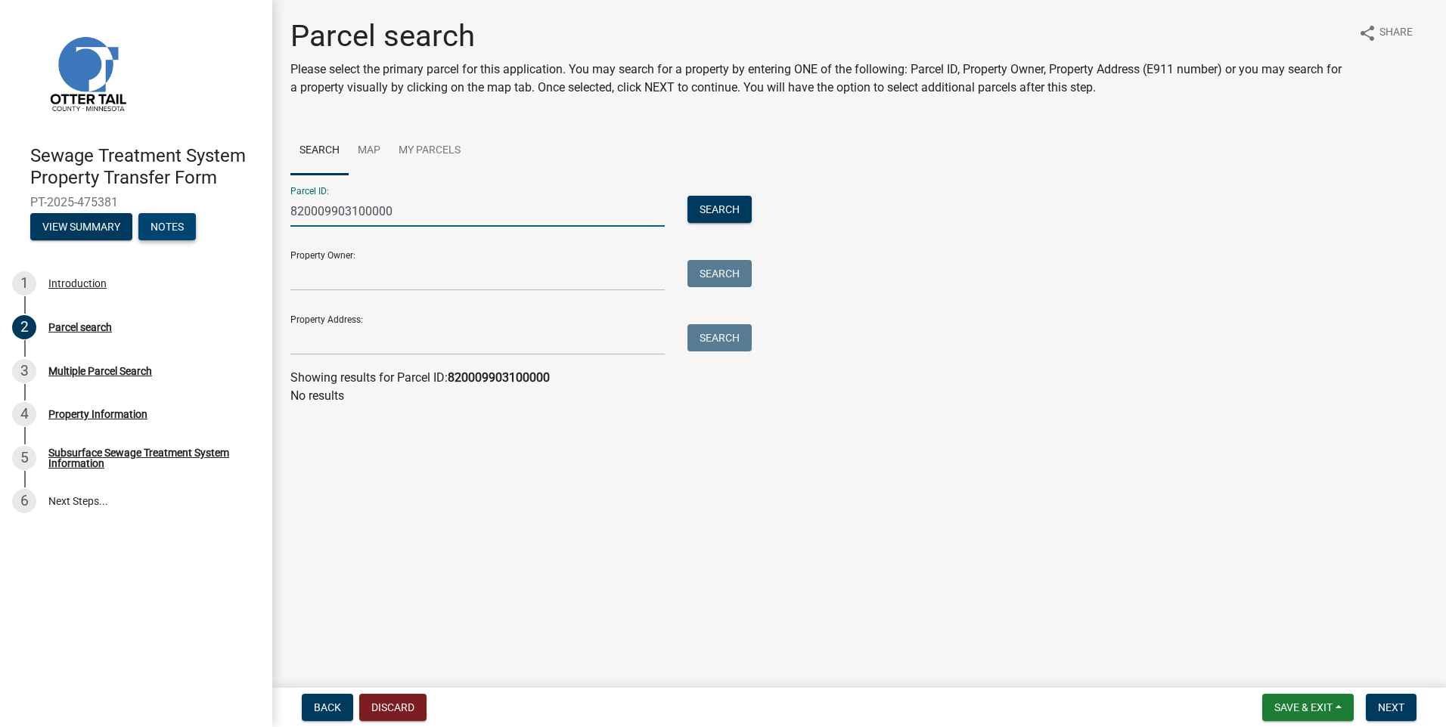
drag, startPoint x: 423, startPoint y: 216, endPoint x: 159, endPoint y: 227, distance: 264.9
click at [159, 227] on div "Sewage Treatment System Property Transfer Form PT-2025-475381 View Summary Note…" at bounding box center [723, 363] width 1446 height 727
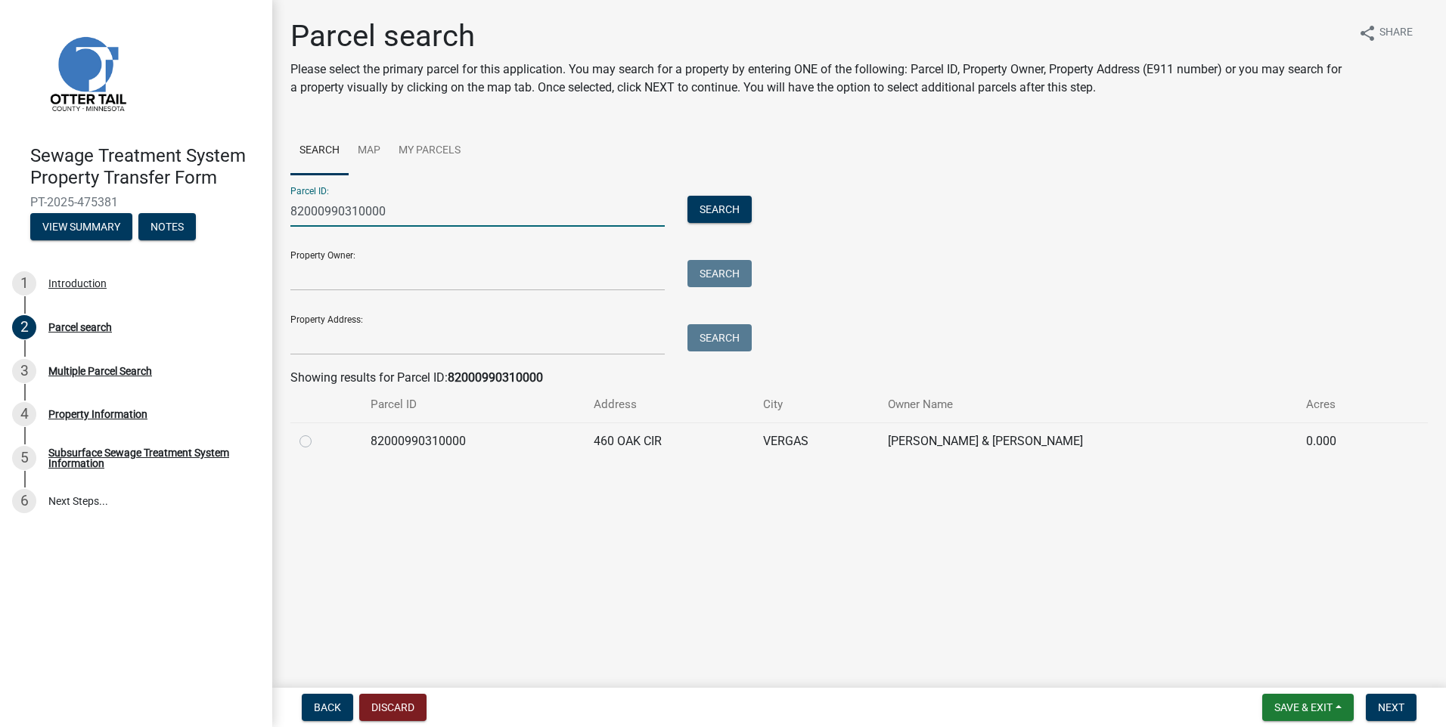
type input "82000990310000"
click at [318, 433] on label at bounding box center [318, 433] width 0 height 0
click at [318, 441] on input "radio" at bounding box center [323, 438] width 10 height 10
radio input "true"
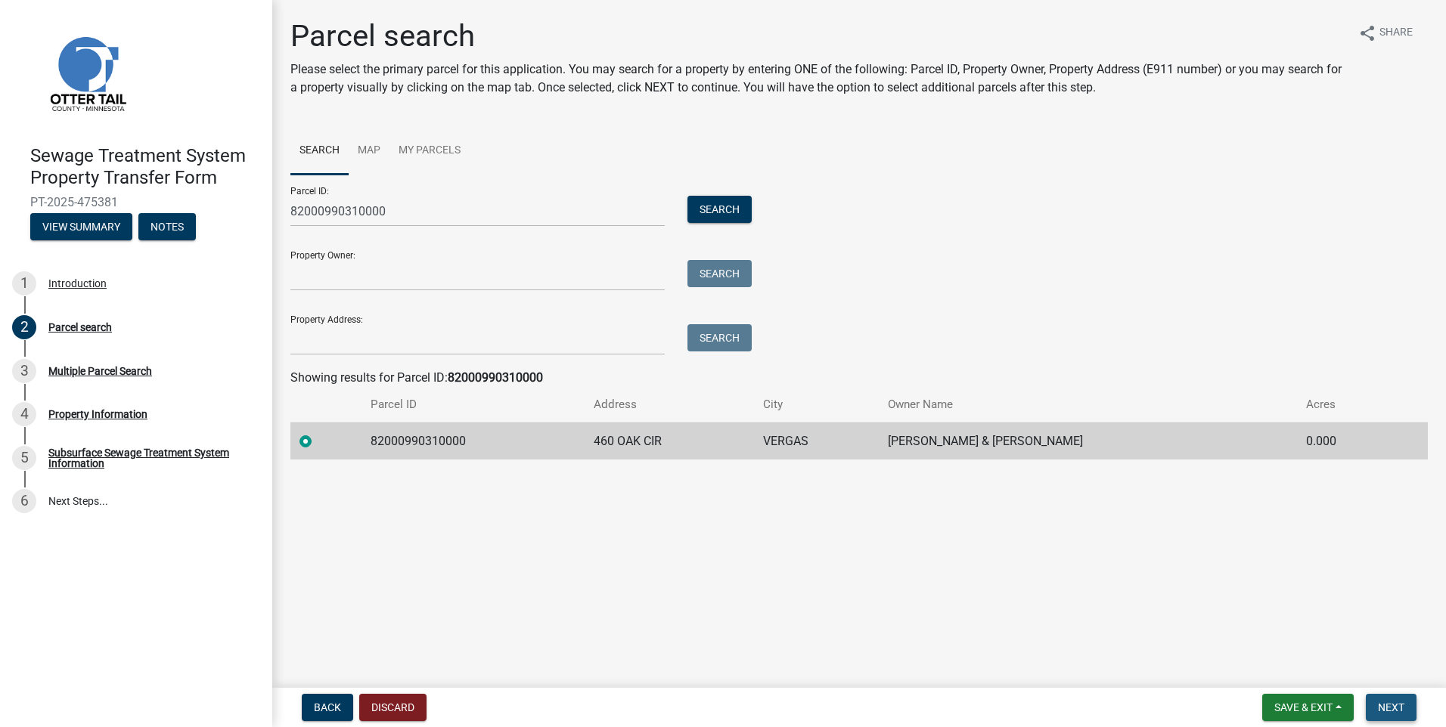
click at [1403, 708] on span "Next" at bounding box center [1391, 708] width 26 height 12
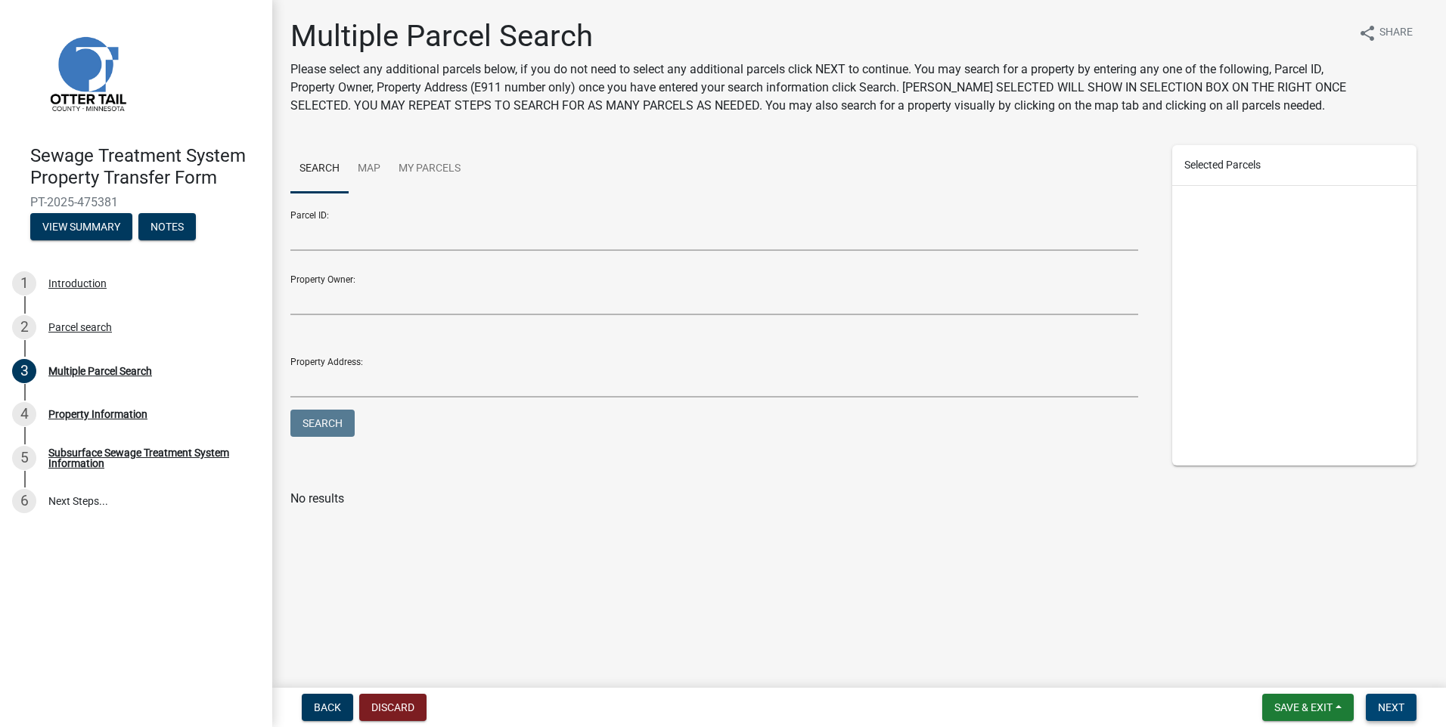
click at [1396, 707] on span "Next" at bounding box center [1391, 708] width 26 height 12
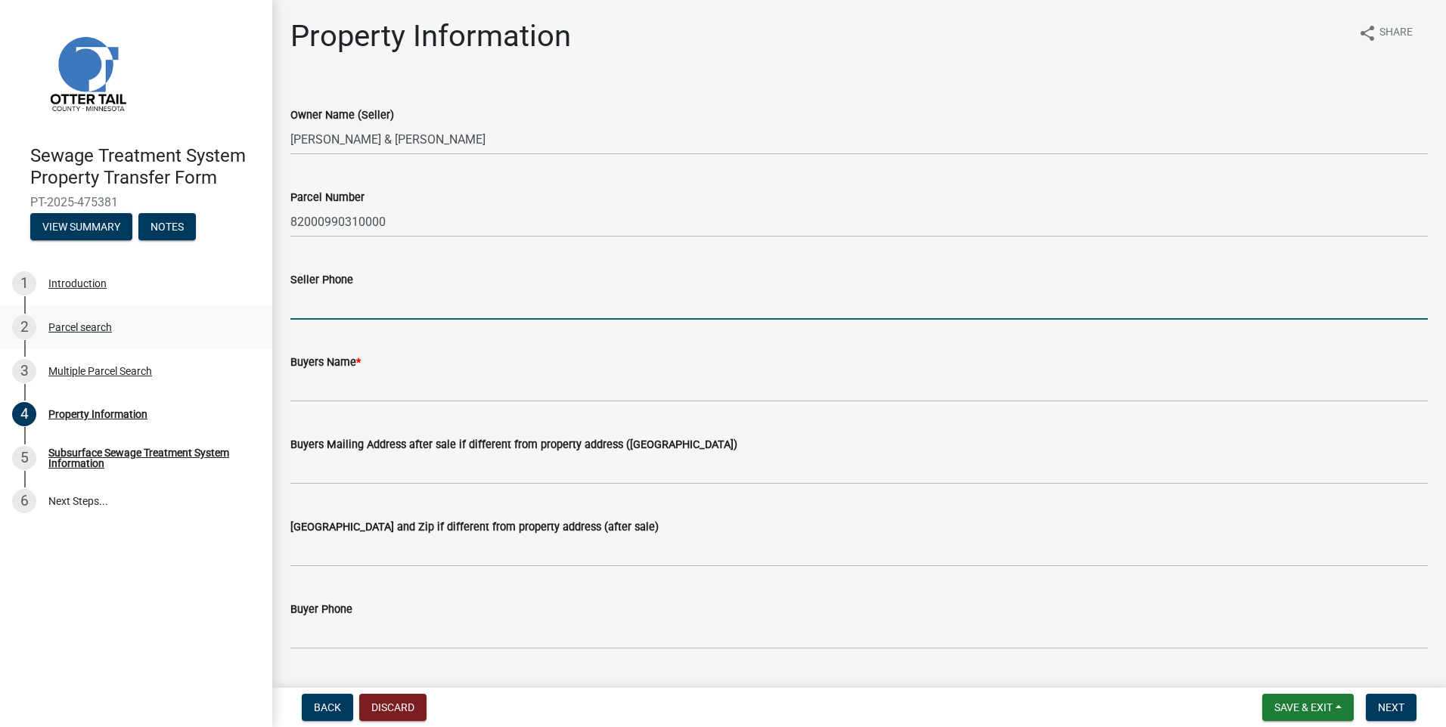
drag, startPoint x: 302, startPoint y: 310, endPoint x: 36, endPoint y: 346, distance: 268.6
click at [303, 310] on input "Seller Phone" at bounding box center [858, 304] width 1137 height 31
click at [303, 304] on input "Seller Phone" at bounding box center [858, 304] width 1137 height 31
type input "612-741-7810"
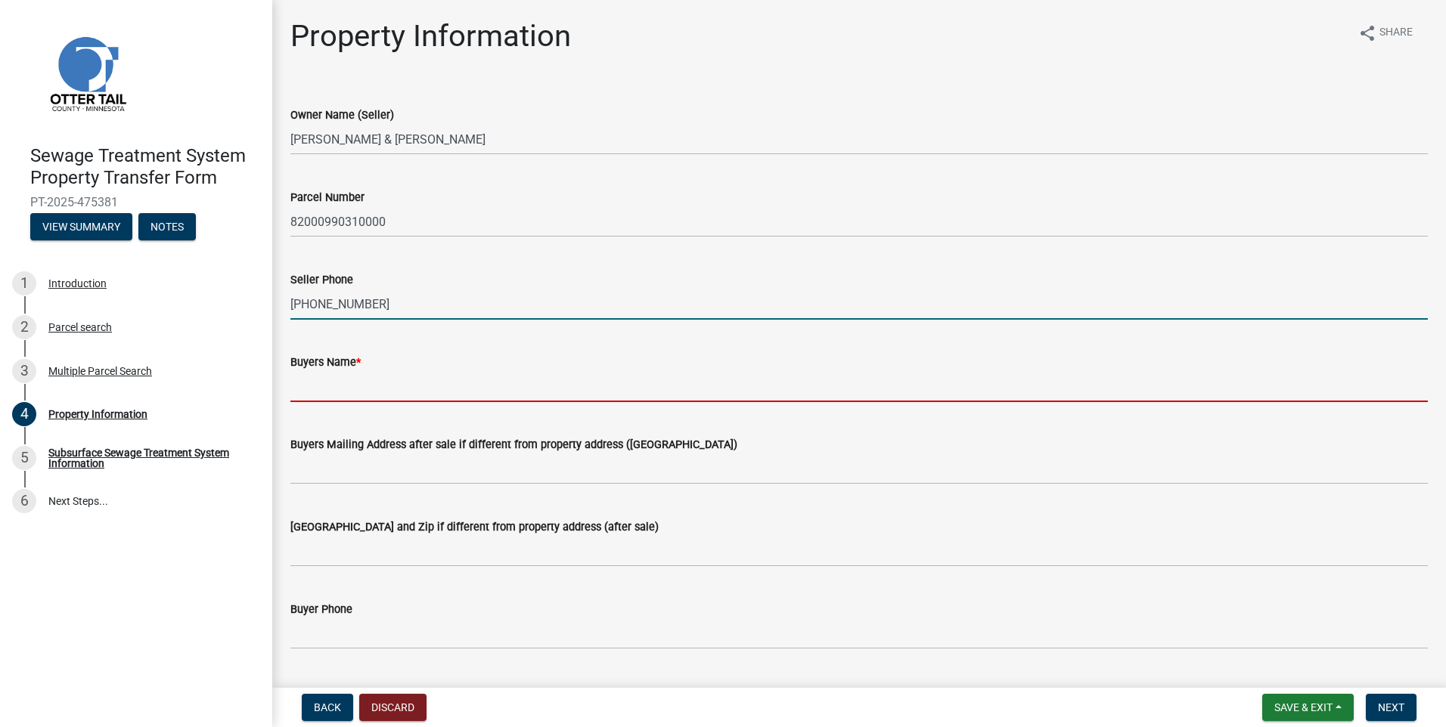
click at [328, 383] on input "Buyers Name *" at bounding box center [858, 386] width 1137 height 31
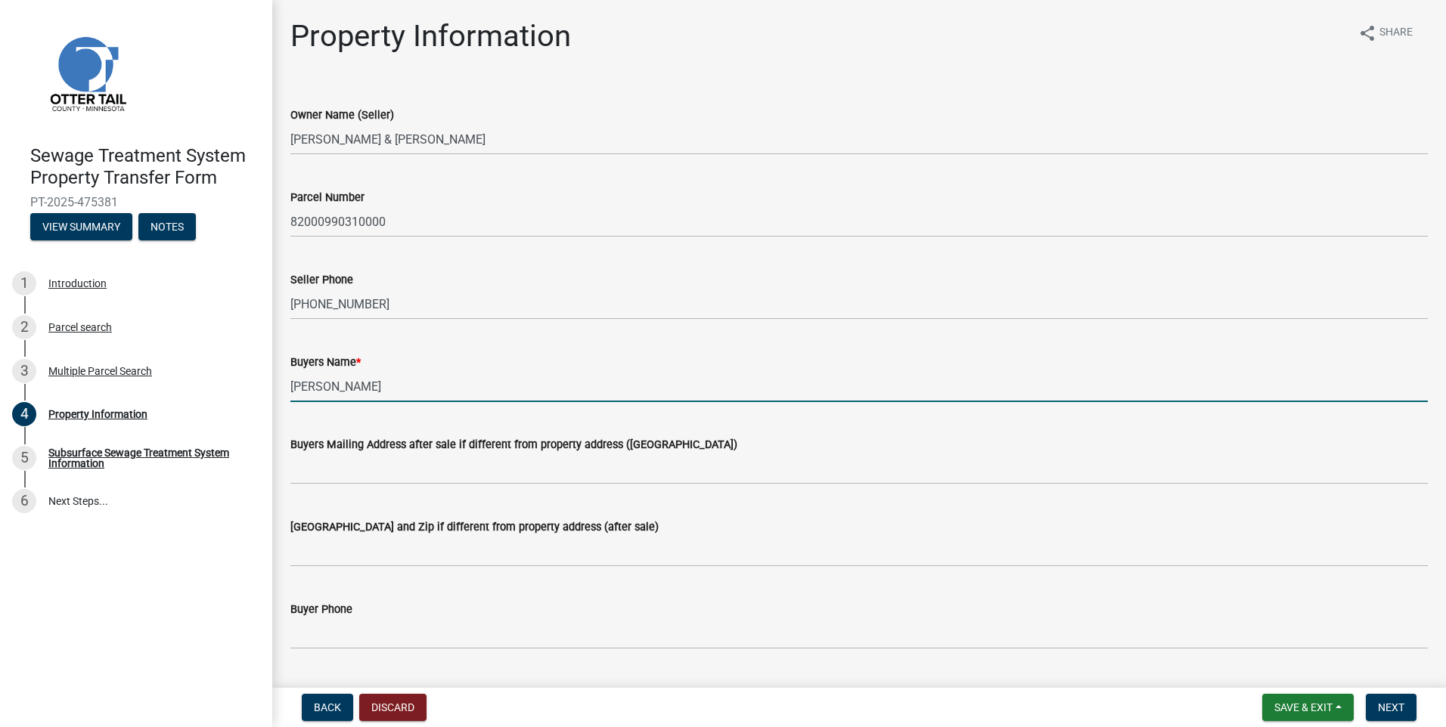
type input "Tamara Rust"
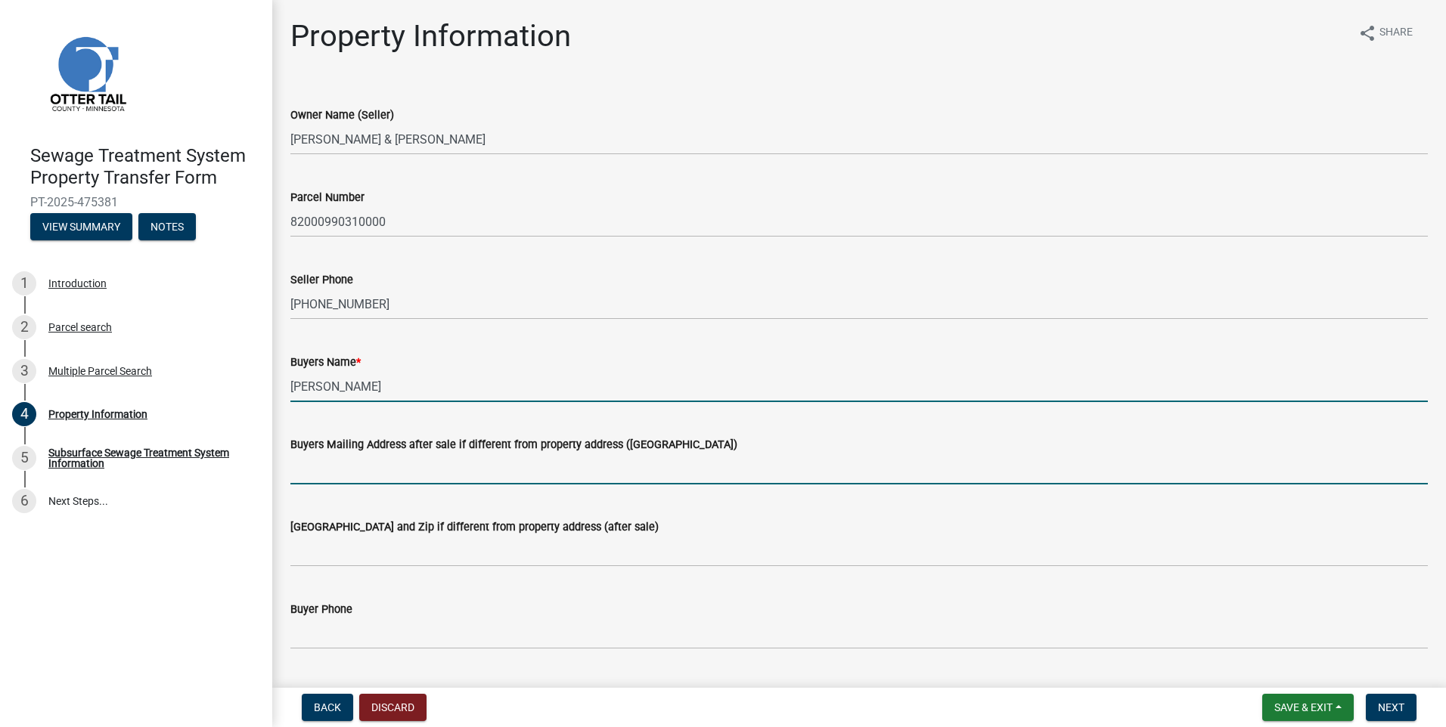
click at [349, 471] on input "Buyers Mailing Address after sale if different from property address ([GEOGRAPH…" at bounding box center [858, 469] width 1137 height 31
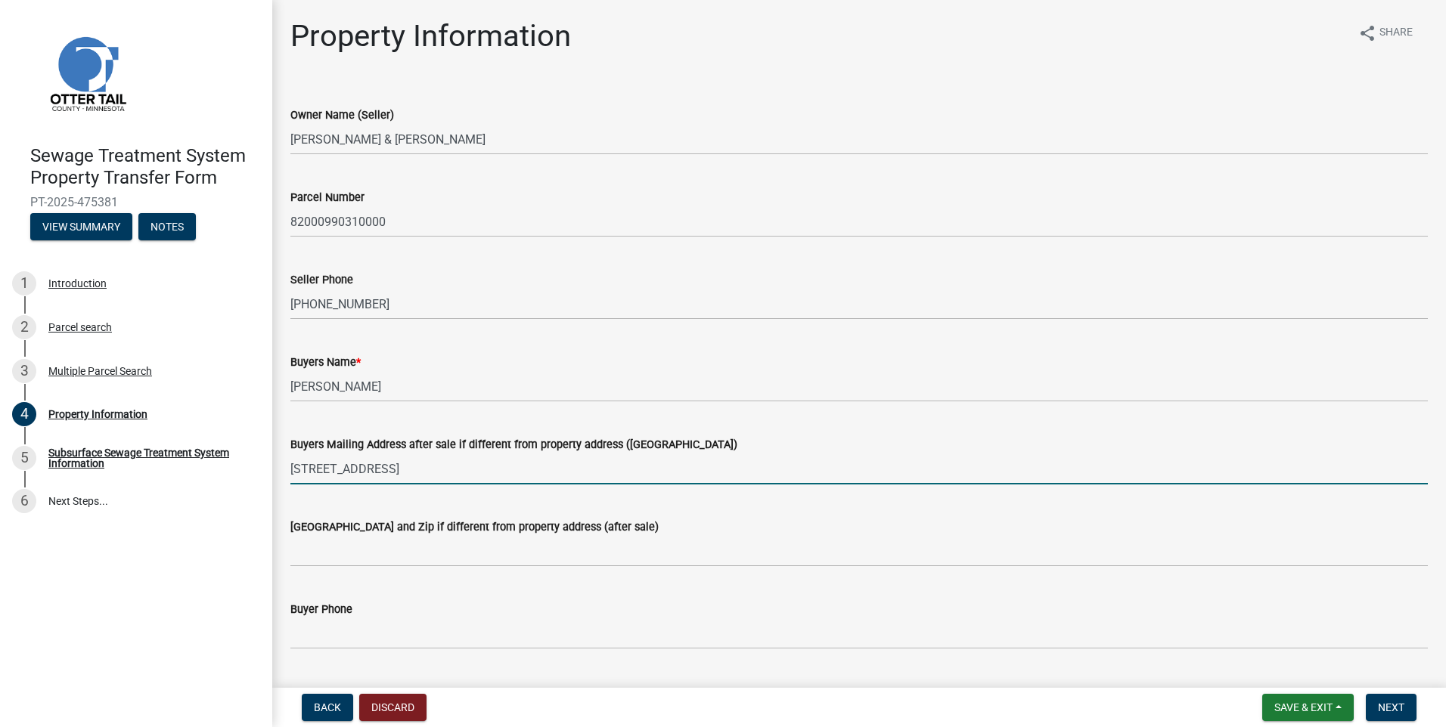
type input "438 S Pond Court East"
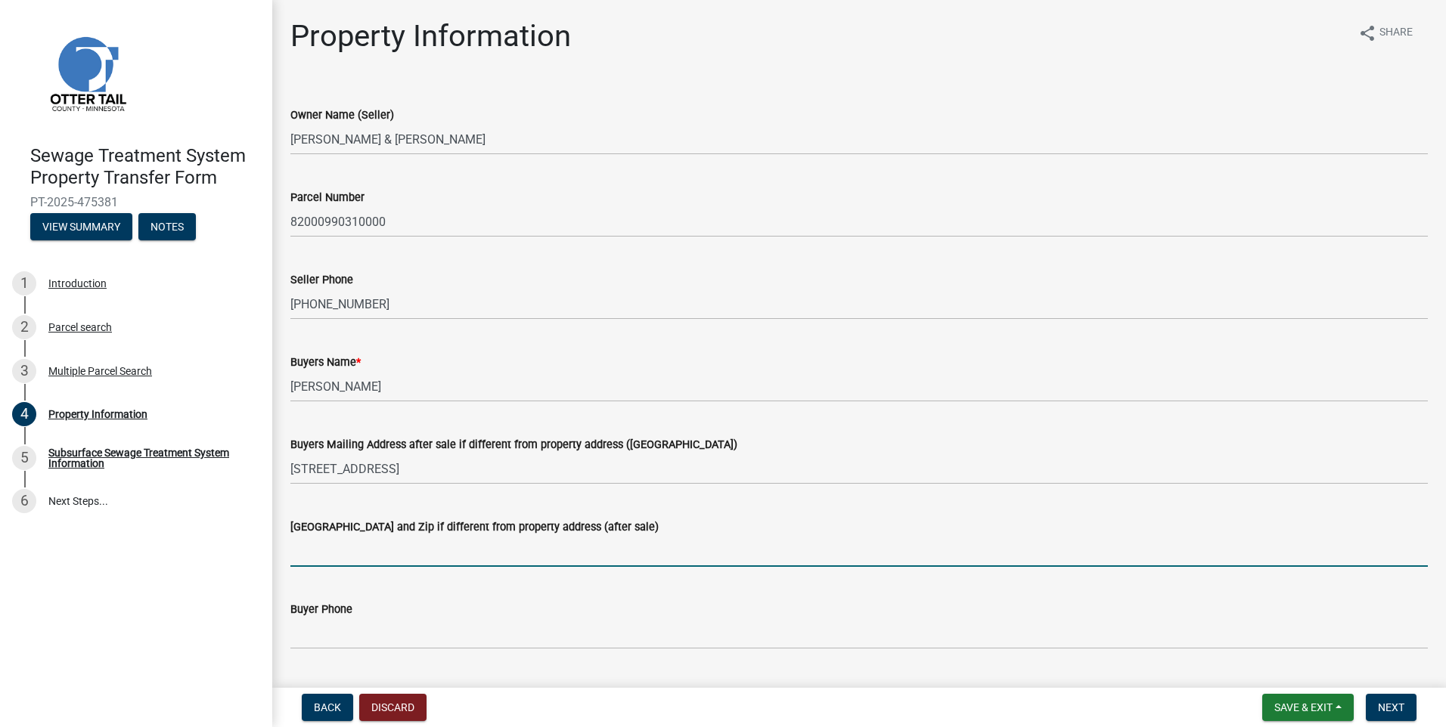
click at [333, 546] on input "[GEOGRAPHIC_DATA] and Zip if different from property address (after sale)" at bounding box center [858, 551] width 1137 height 31
type input "West Fargo, ND 58078"
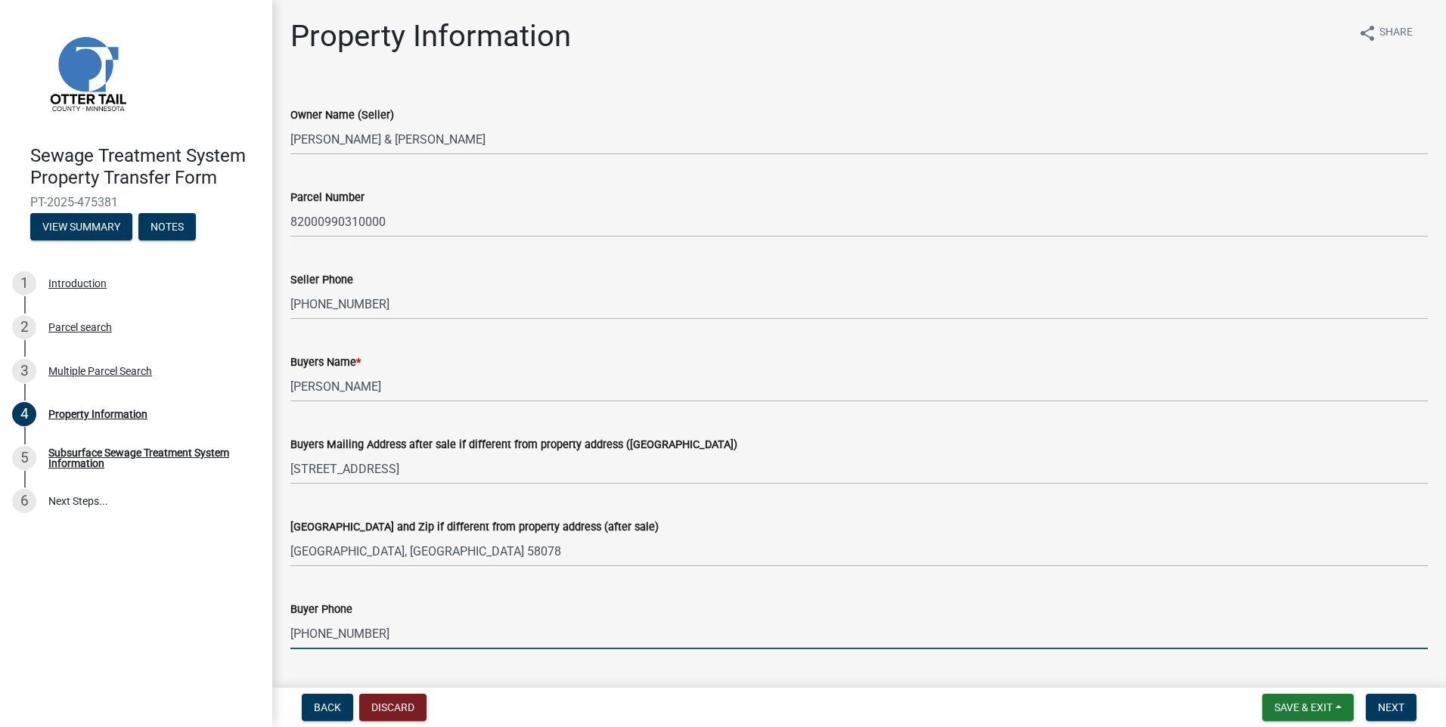
scroll to position [227, 0]
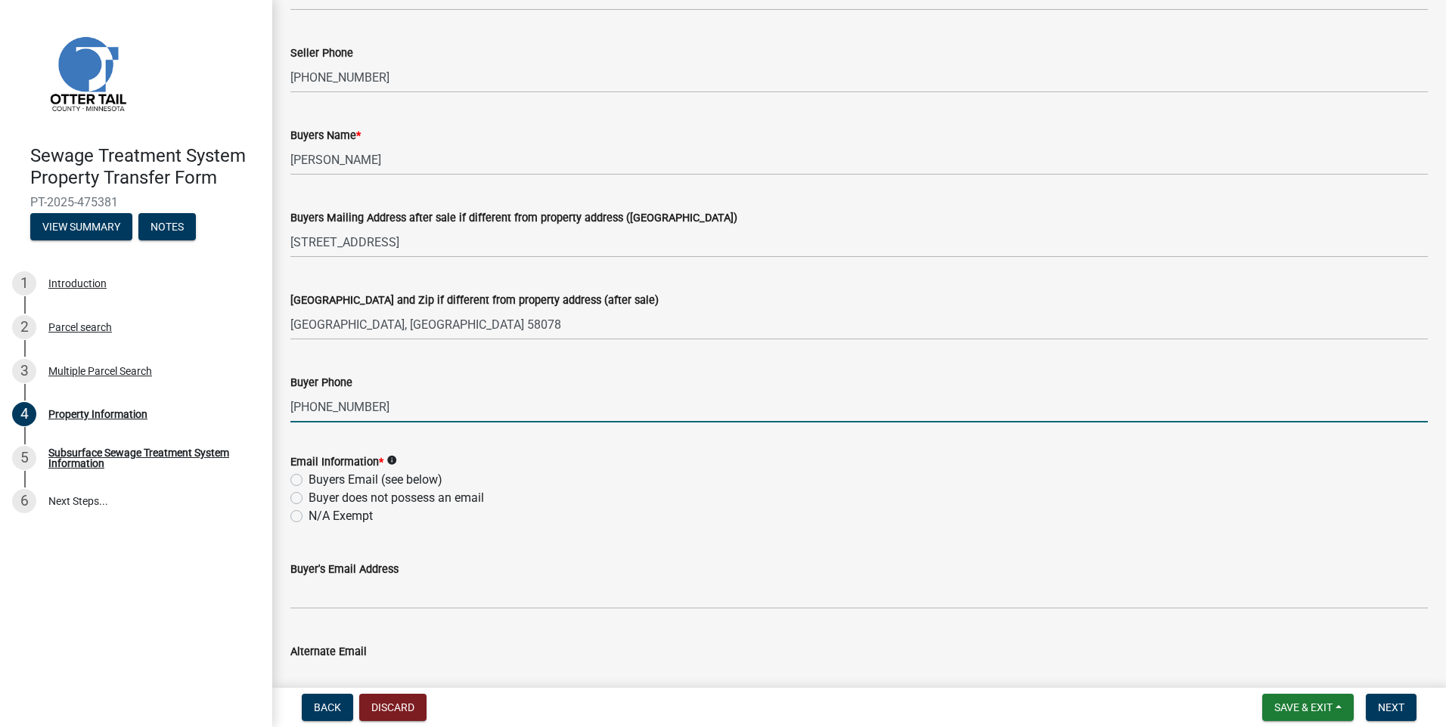
type input "701-680-9907"
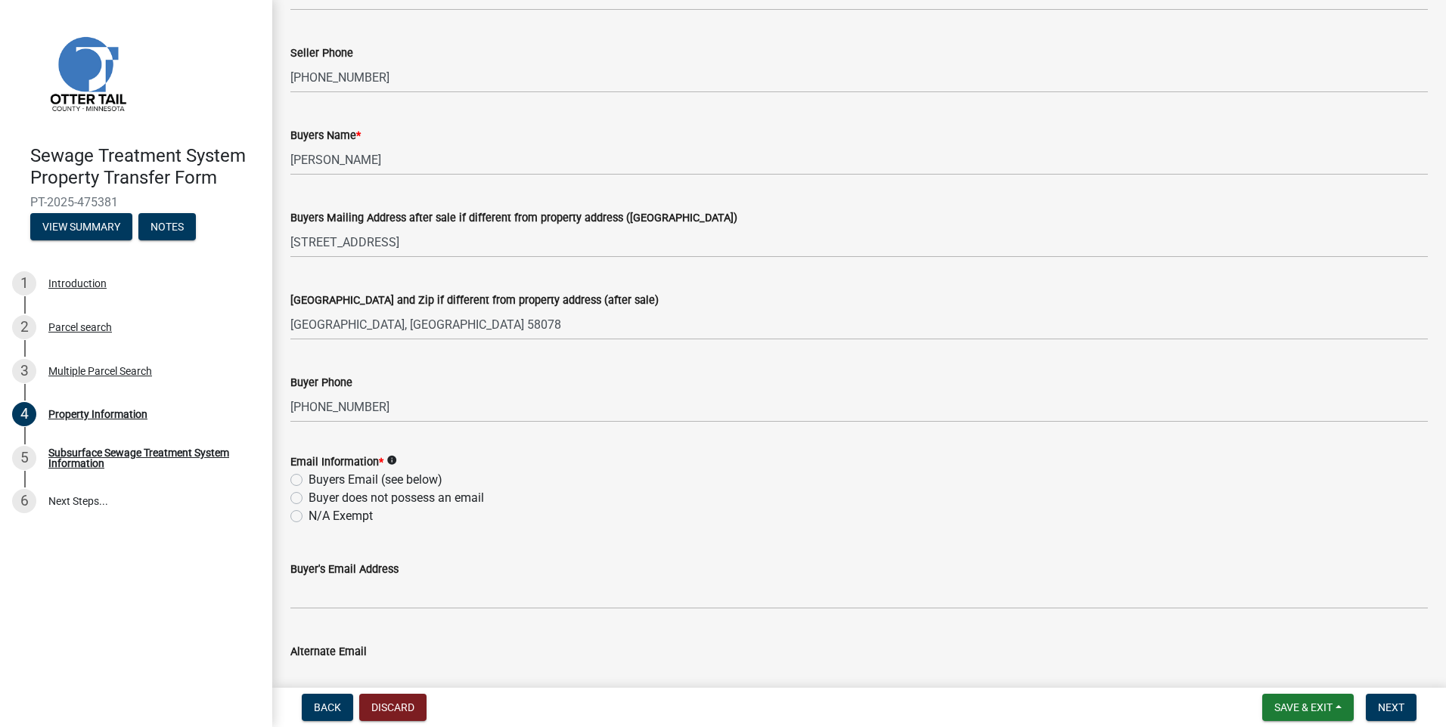
click at [308, 482] on label "Buyers Email (see below)" at bounding box center [375, 480] width 134 height 18
click at [308, 481] on input "Buyers Email (see below)" at bounding box center [313, 476] width 10 height 10
radio input "true"
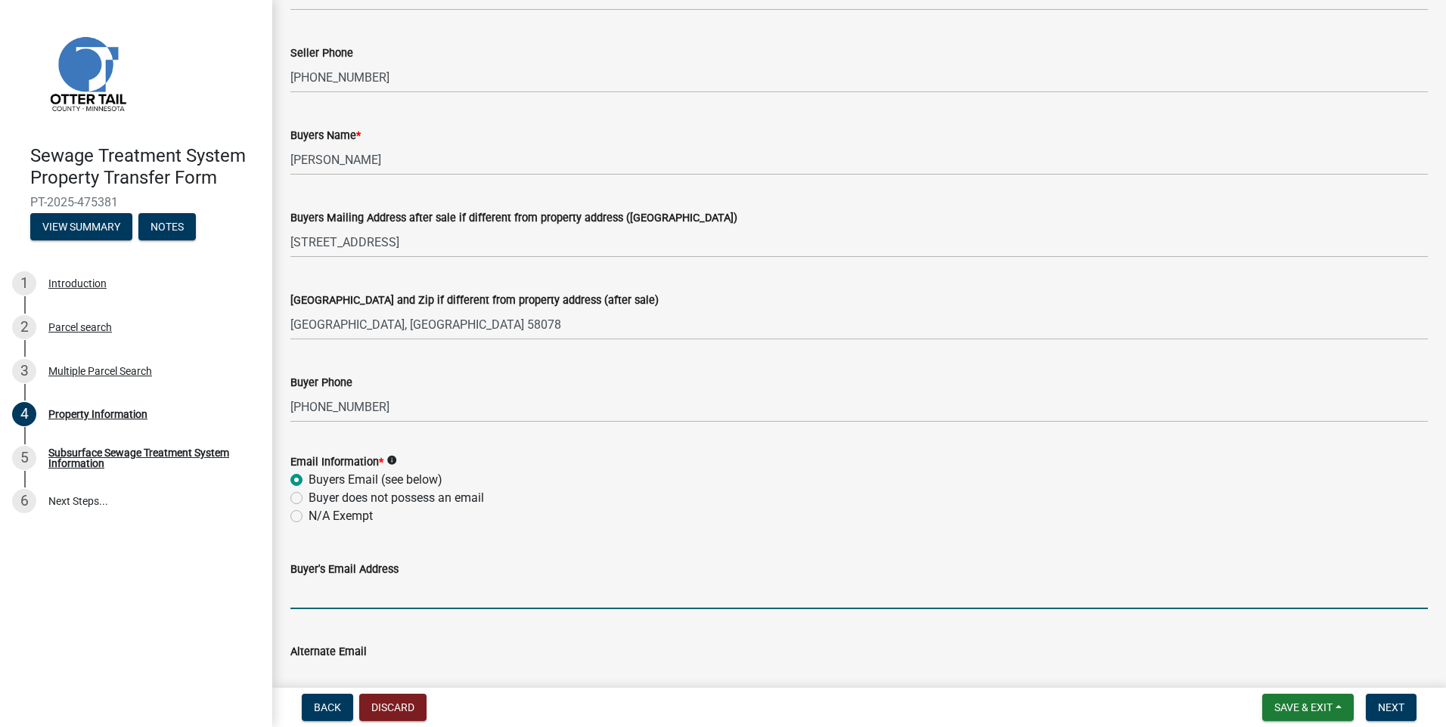
click at [318, 594] on input "Buyer's Email Address" at bounding box center [858, 593] width 1137 height 31
type input "t"
type input "tamirust@live.com"
drag, startPoint x: 550, startPoint y: 528, endPoint x: 510, endPoint y: 552, distance: 46.8
click at [550, 528] on wm-data-entity-input "Email Information * info Buyers Email (see below) Buyer does not possess an ema…" at bounding box center [858, 487] width 1137 height 104
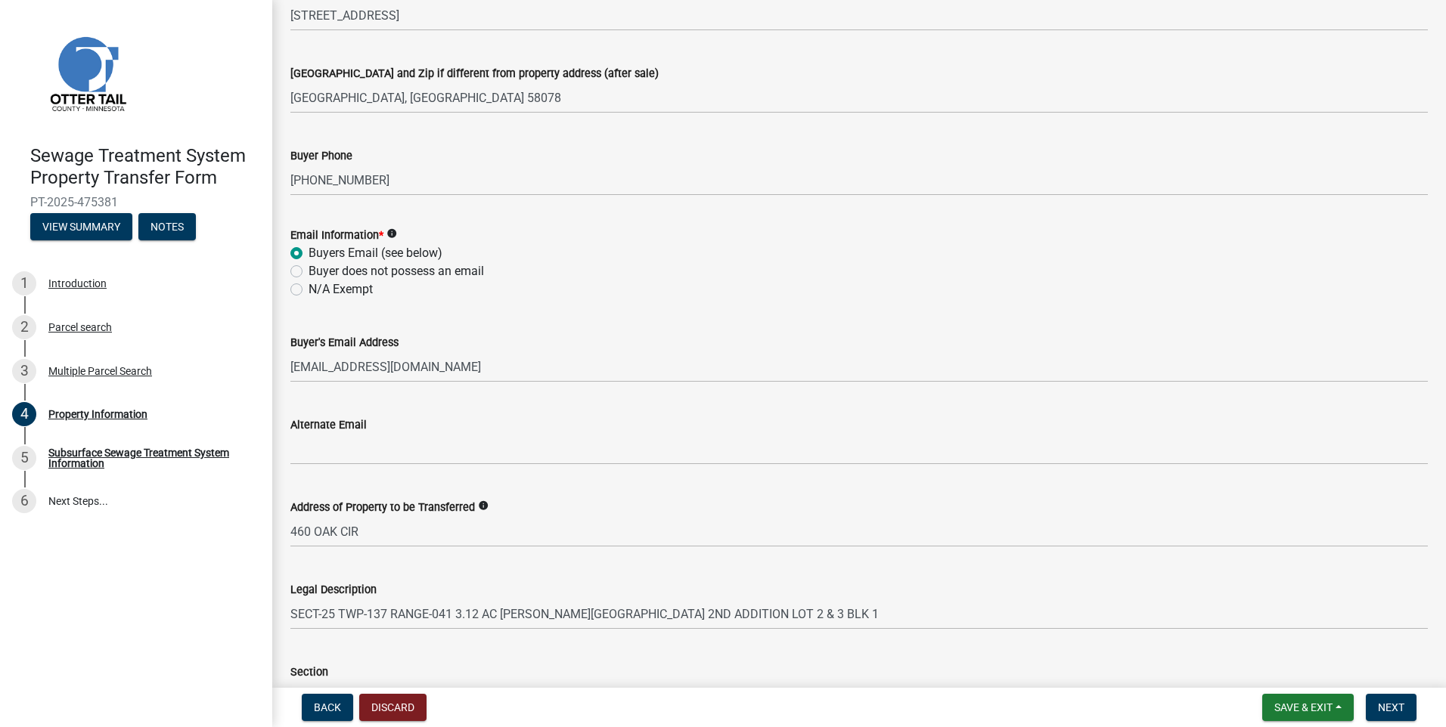
scroll to position [529, 0]
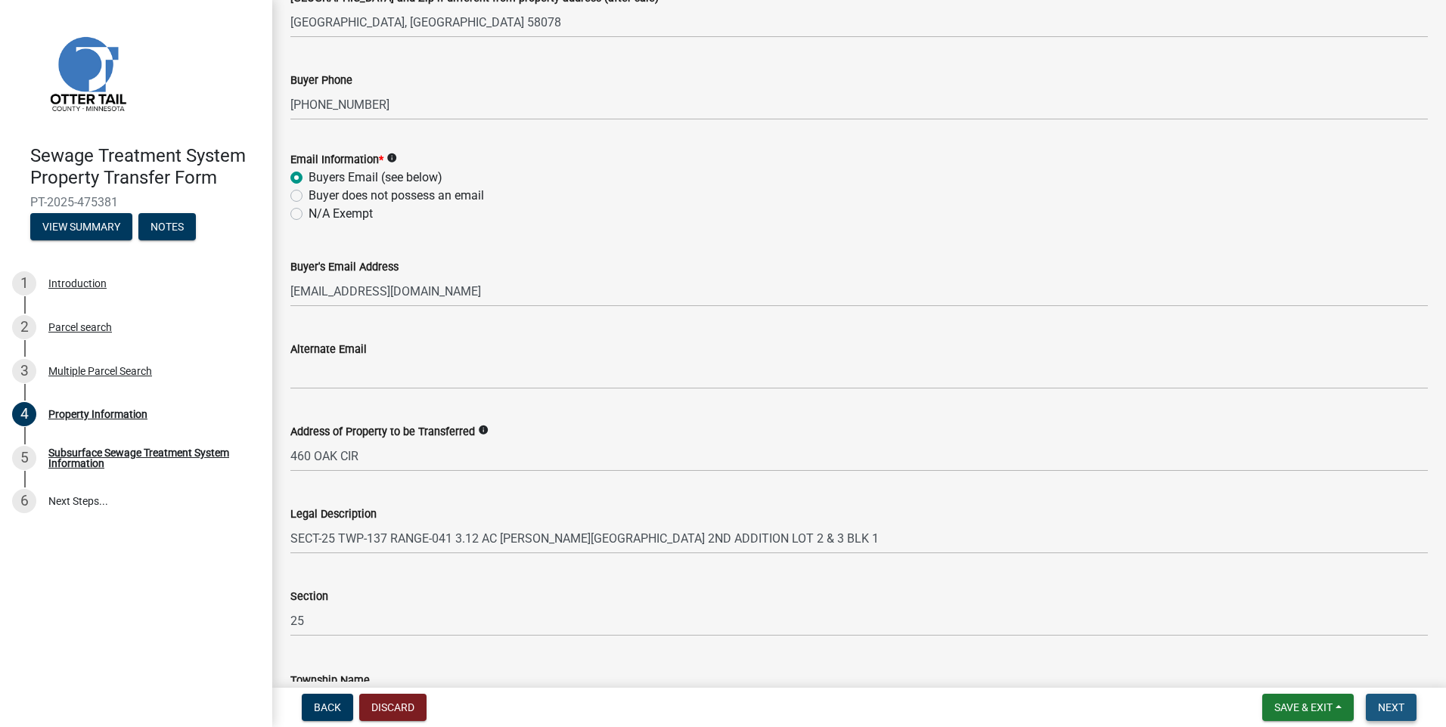
click at [1387, 699] on button "Next" at bounding box center [1391, 707] width 51 height 27
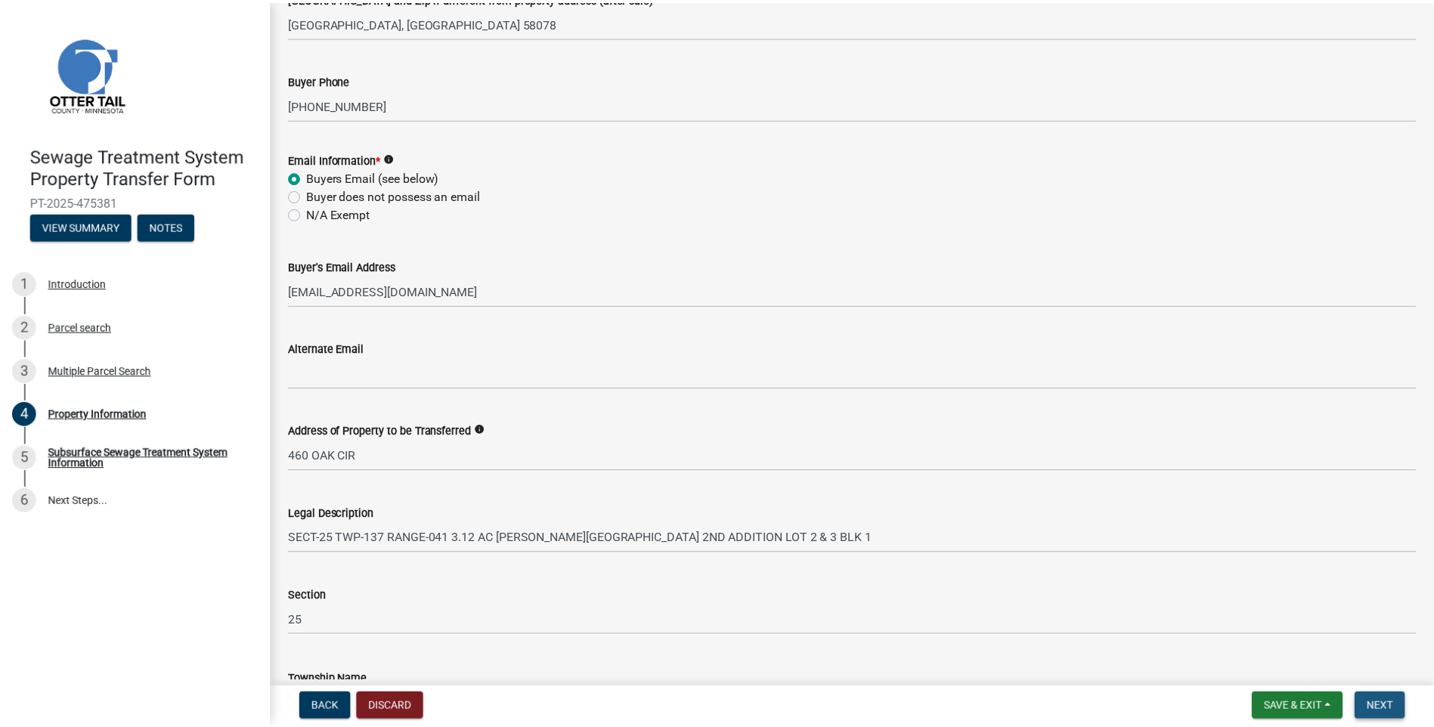
scroll to position [0, 0]
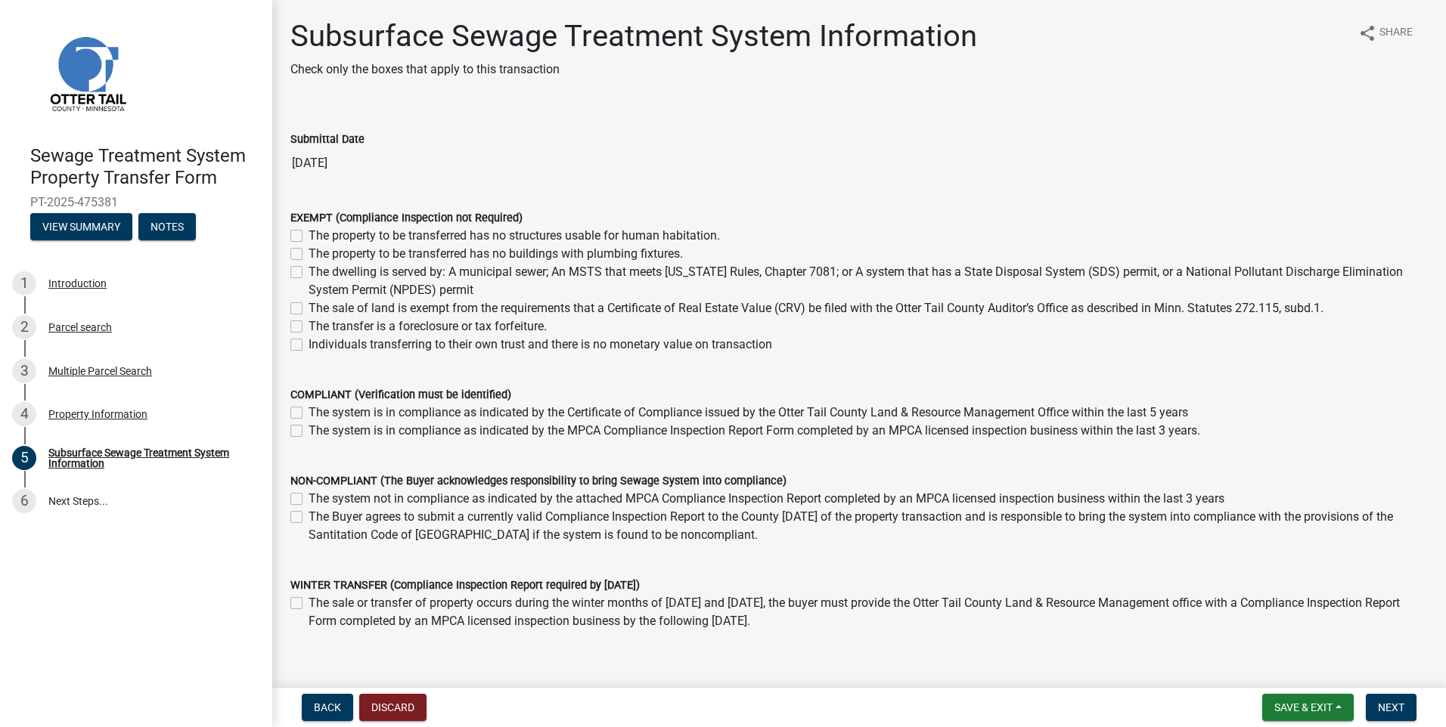
click at [308, 234] on label "The property to be transferred has no structures usable for human habitation." at bounding box center [513, 236] width 411 height 18
click at [308, 234] on input "The property to be transferred has no structures usable for human habitation." at bounding box center [313, 232] width 10 height 10
checkbox input "true"
checkbox input "false"
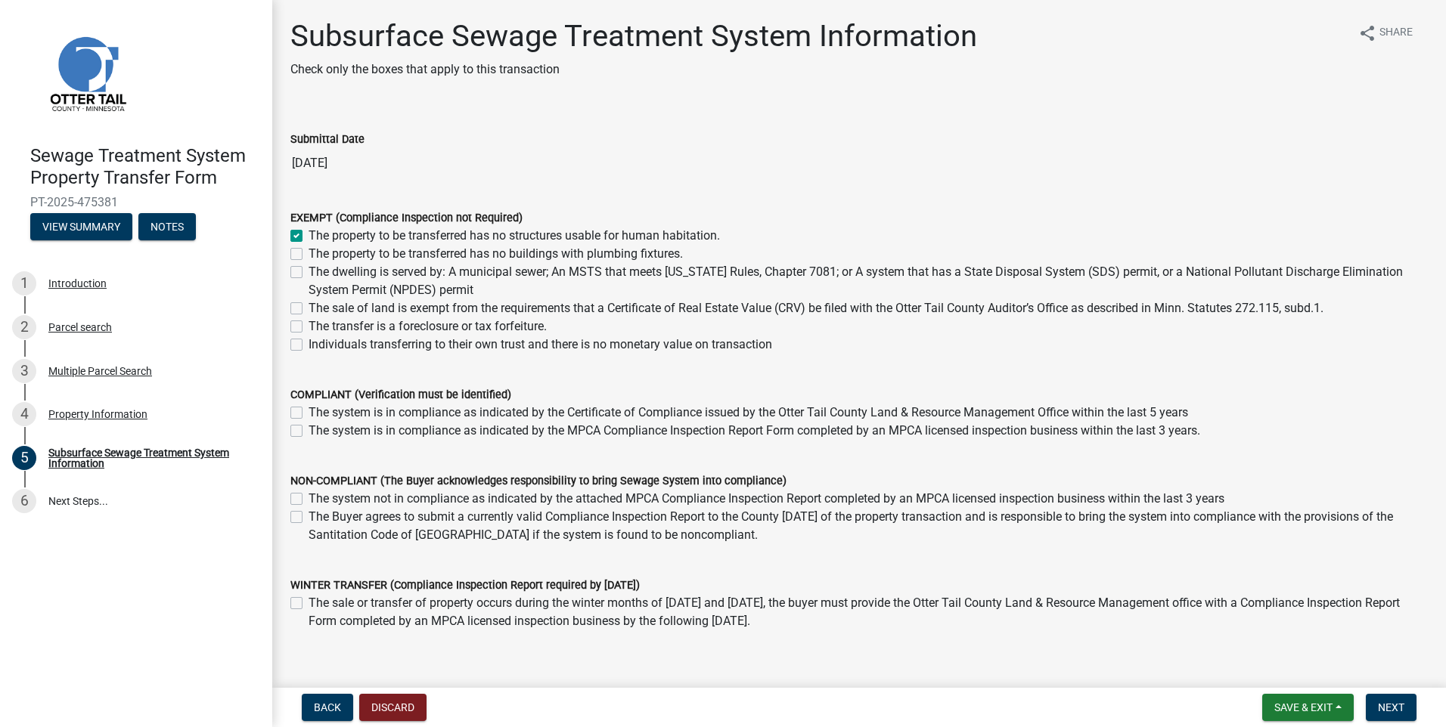
checkbox input "false"
click at [308, 233] on label "The property to be transferred has no structures usable for human habitation." at bounding box center [513, 236] width 411 height 18
click at [308, 233] on input "The property to be transferred has no structures usable for human habitation." at bounding box center [313, 232] width 10 height 10
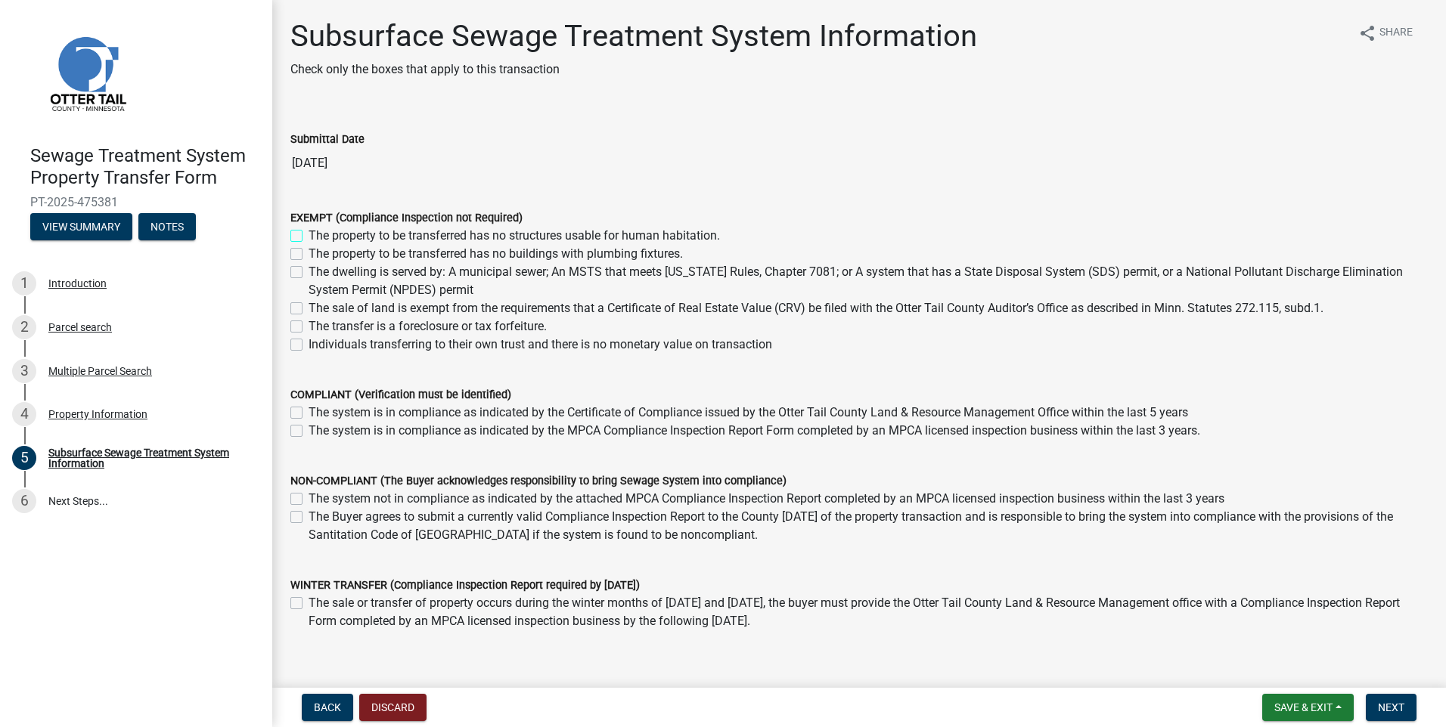
checkbox input "false"
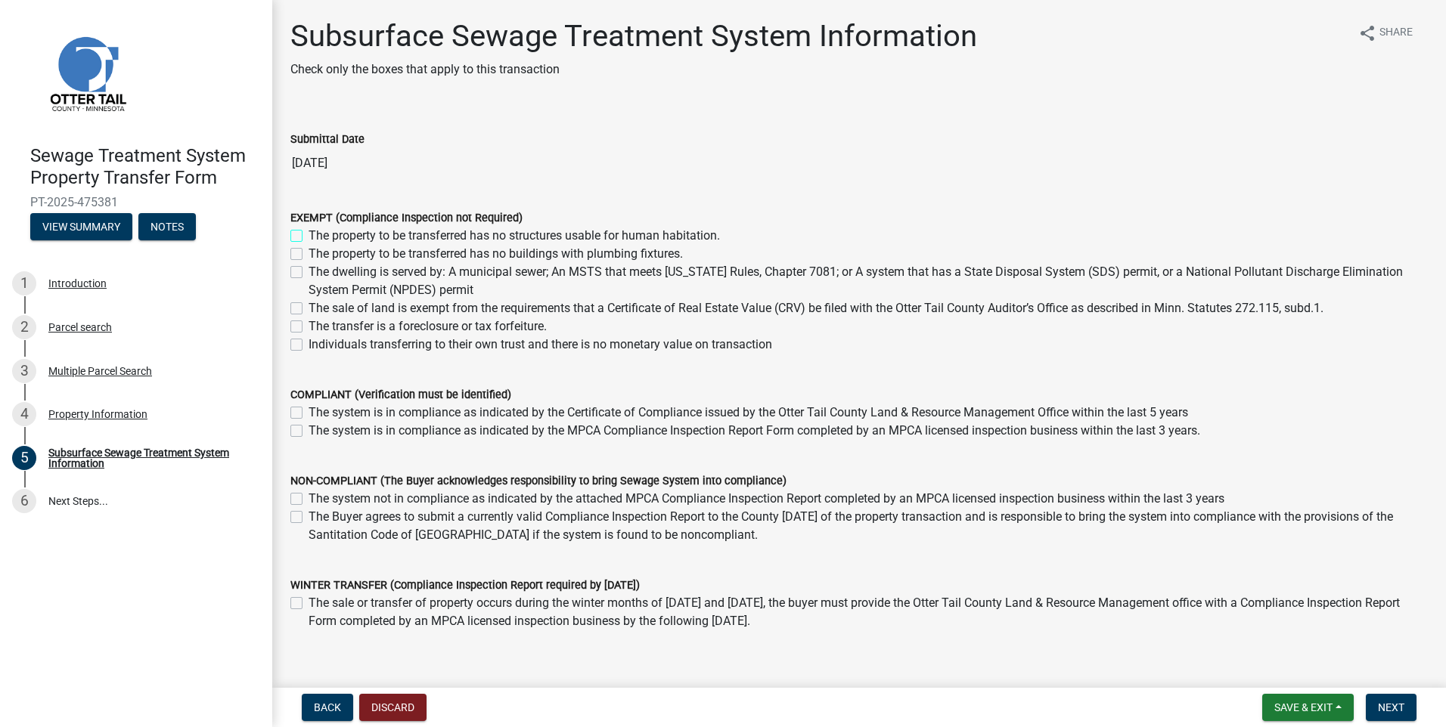
checkbox input "false"
click at [308, 255] on label "The property to be transferred has no buildings with plumbing fixtures." at bounding box center [495, 254] width 374 height 18
click at [308, 255] on input "The property to be transferred has no buildings with plumbing fixtures." at bounding box center [313, 250] width 10 height 10
checkbox input "true"
checkbox input "false"
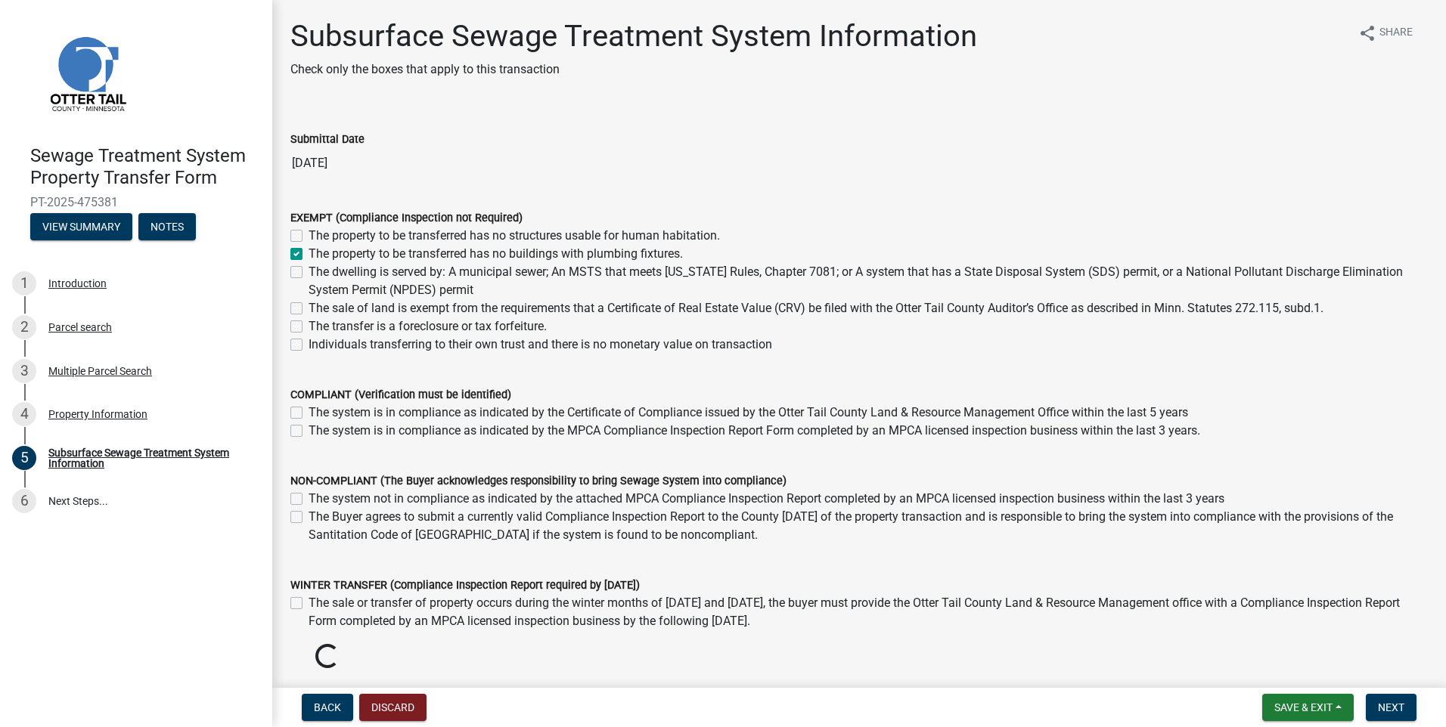
checkbox input "true"
checkbox input "false"
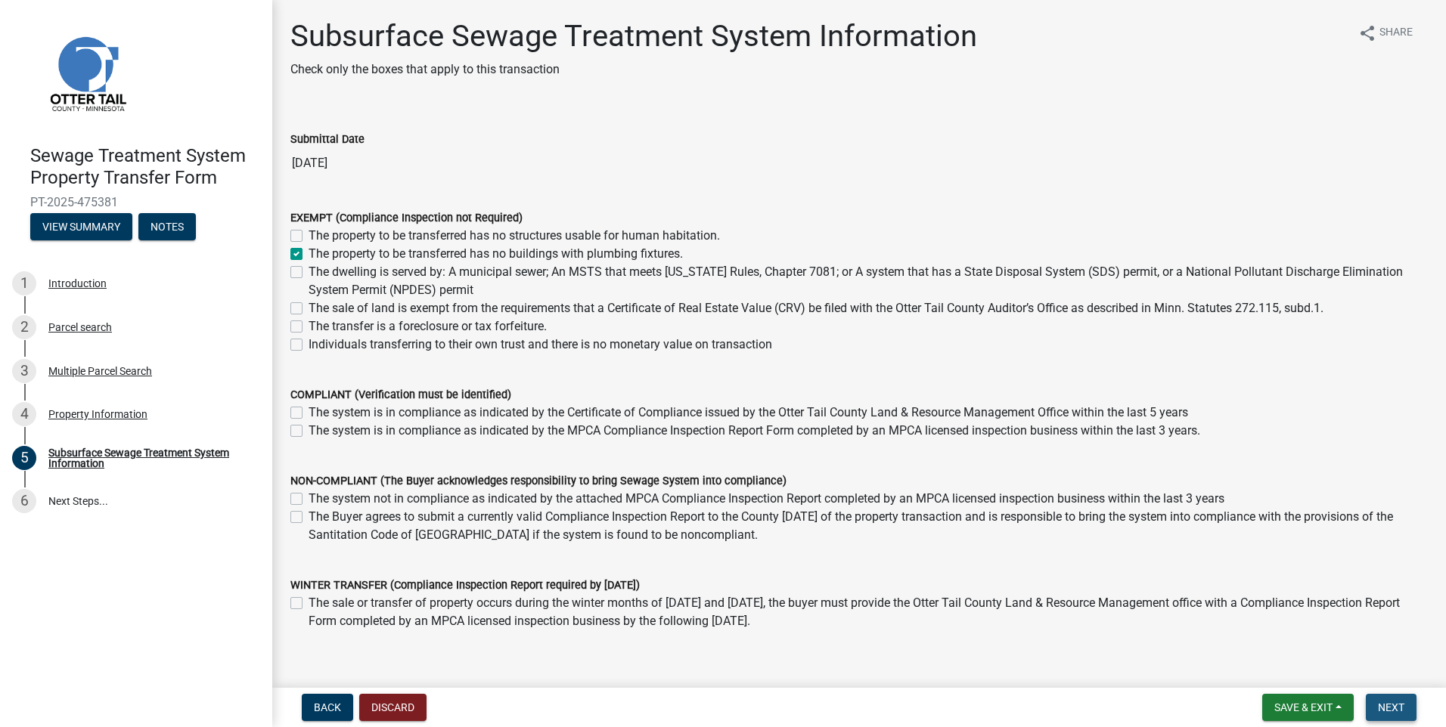
click at [1400, 702] on span "Next" at bounding box center [1391, 708] width 26 height 12
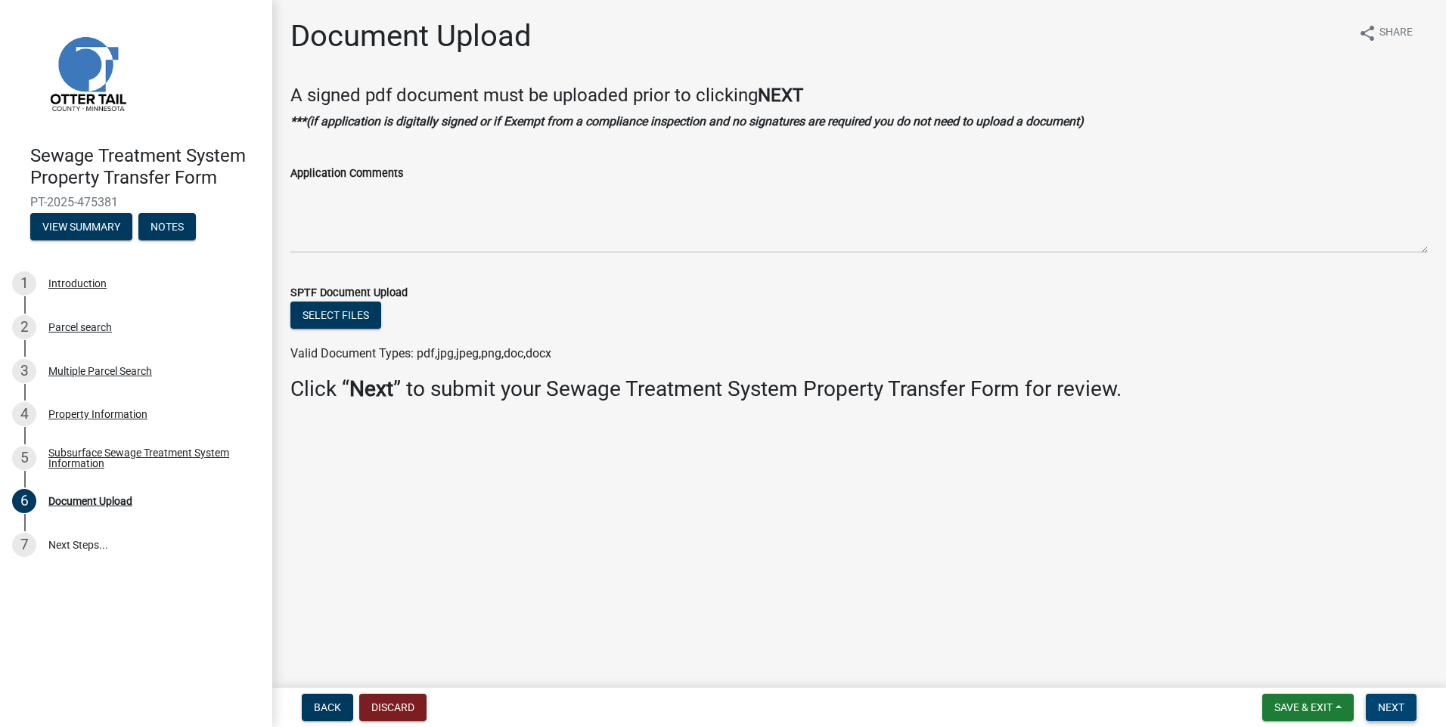
click at [1410, 706] on button "Next" at bounding box center [1391, 707] width 51 height 27
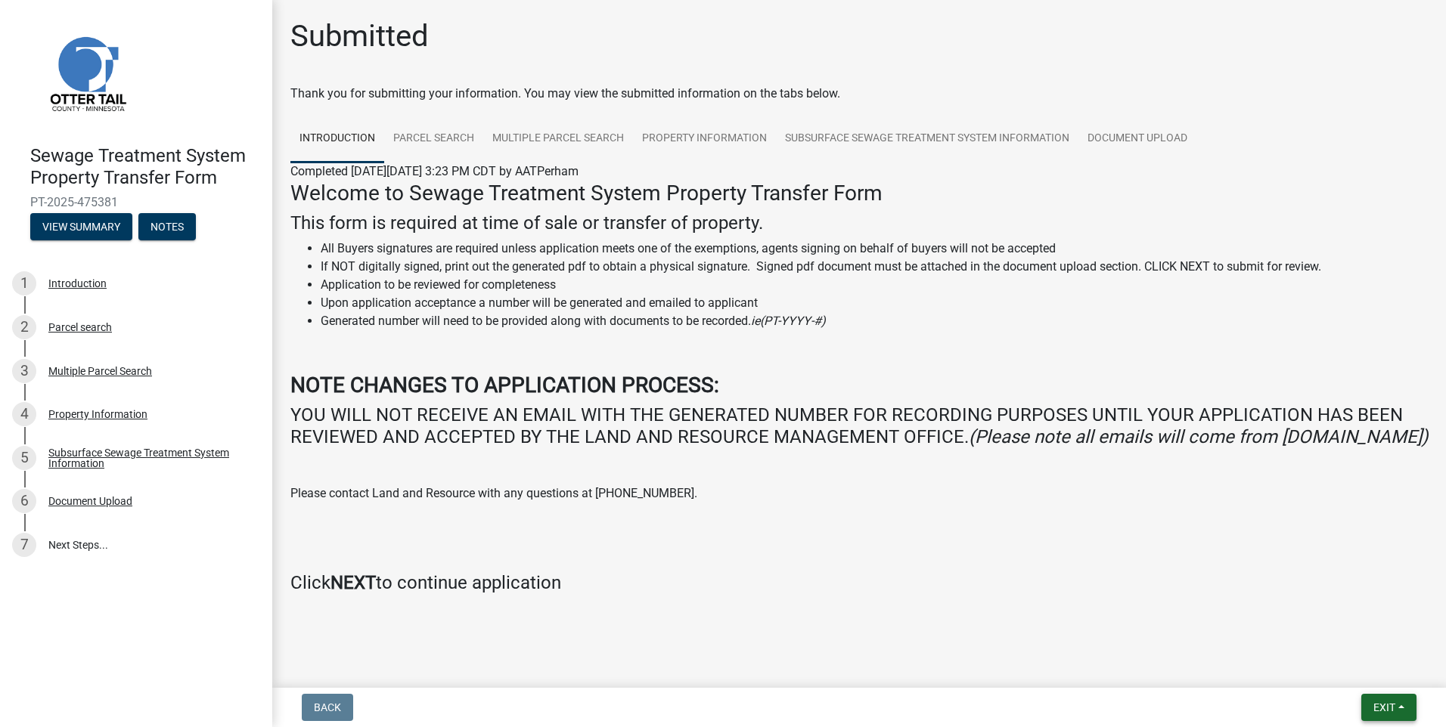
click at [1378, 707] on span "Exit" at bounding box center [1384, 708] width 22 height 12
click at [1338, 675] on button "Save & Exit" at bounding box center [1355, 668] width 121 height 36
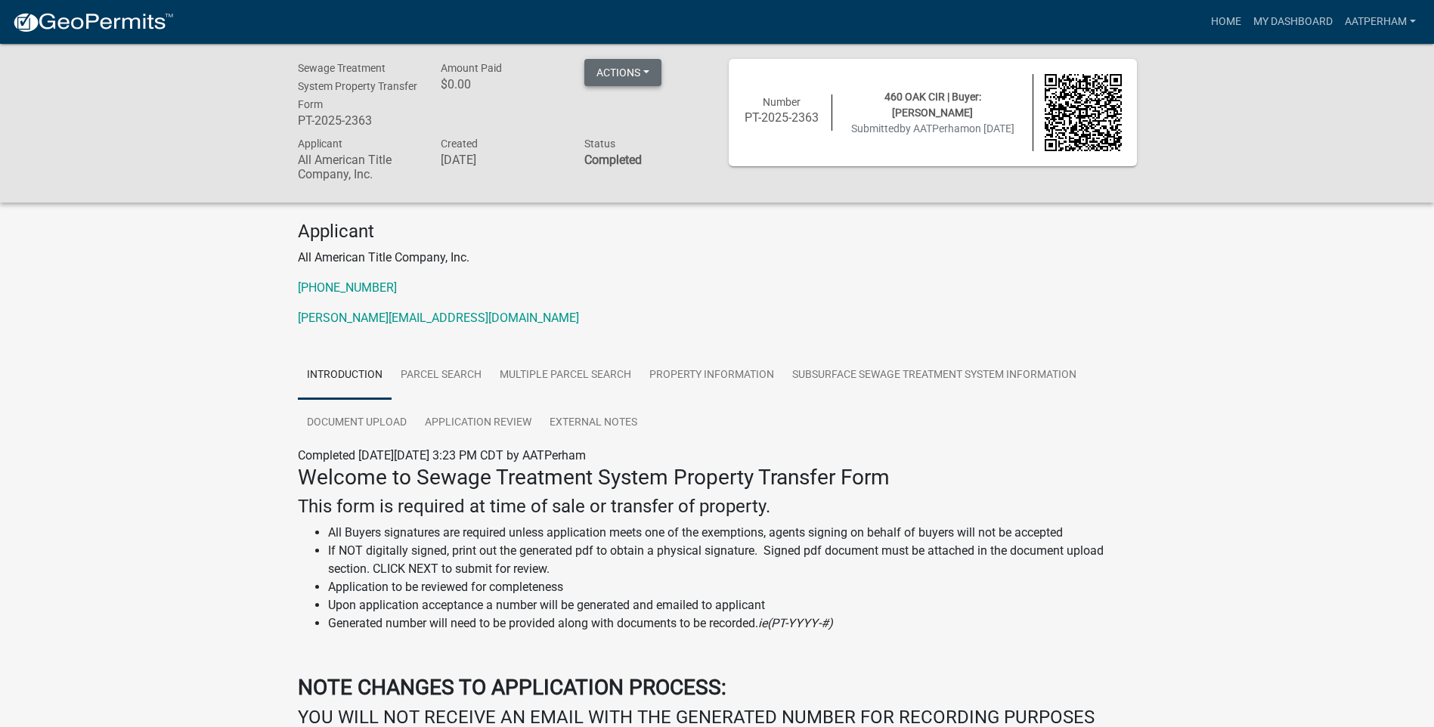
click at [644, 70] on button "Actions" at bounding box center [622, 72] width 77 height 27
click at [651, 114] on link "Printer Friendly" at bounding box center [644, 112] width 121 height 36
click at [640, 77] on button "Actions" at bounding box center [622, 72] width 77 height 27
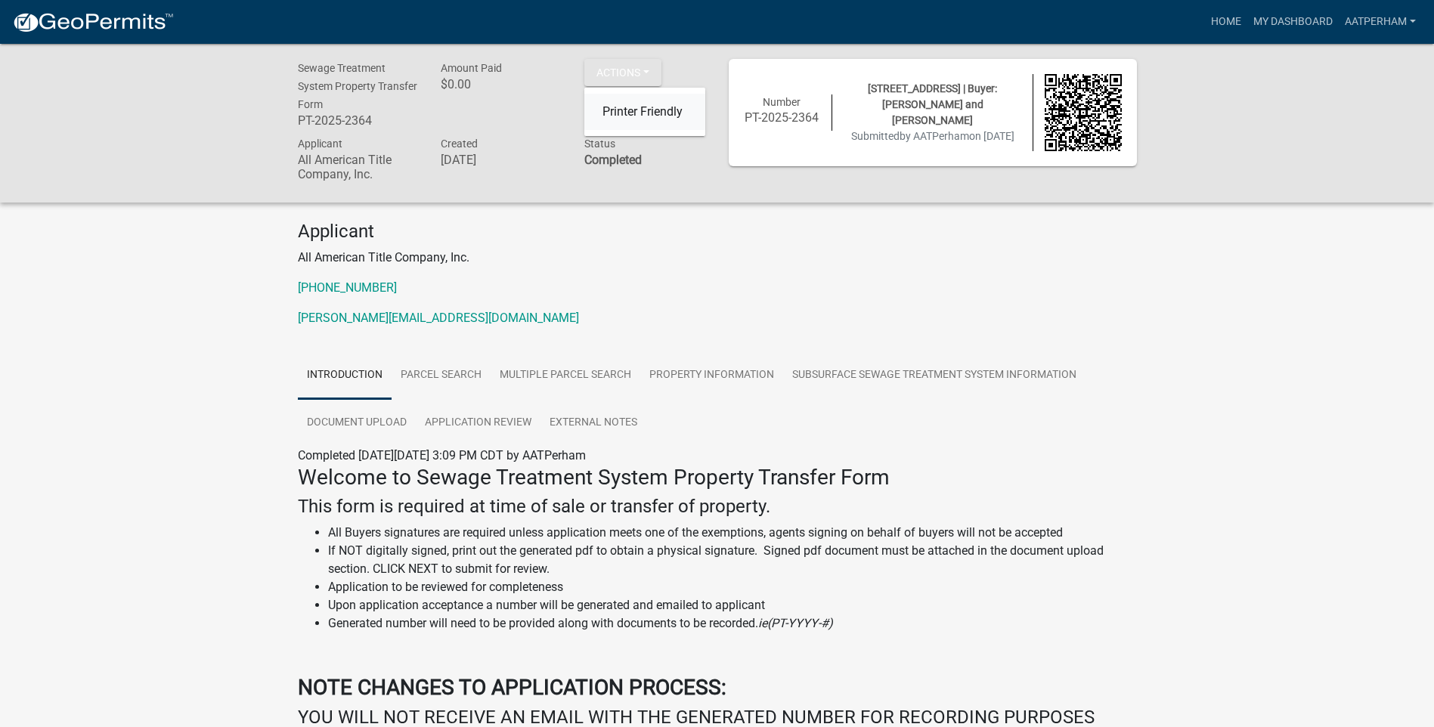
click at [652, 121] on link "Printer Friendly" at bounding box center [644, 112] width 121 height 36
